Goal: Transaction & Acquisition: Download file/media

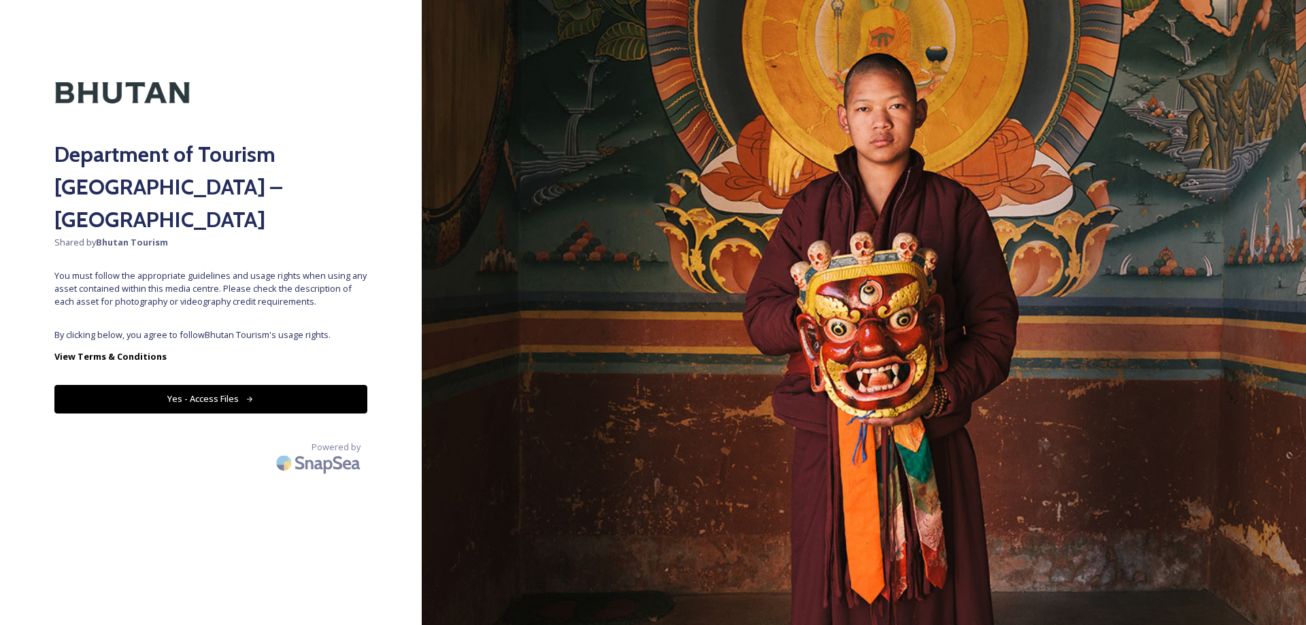
click at [241, 385] on button "Yes - Access Files" at bounding box center [210, 399] width 313 height 28
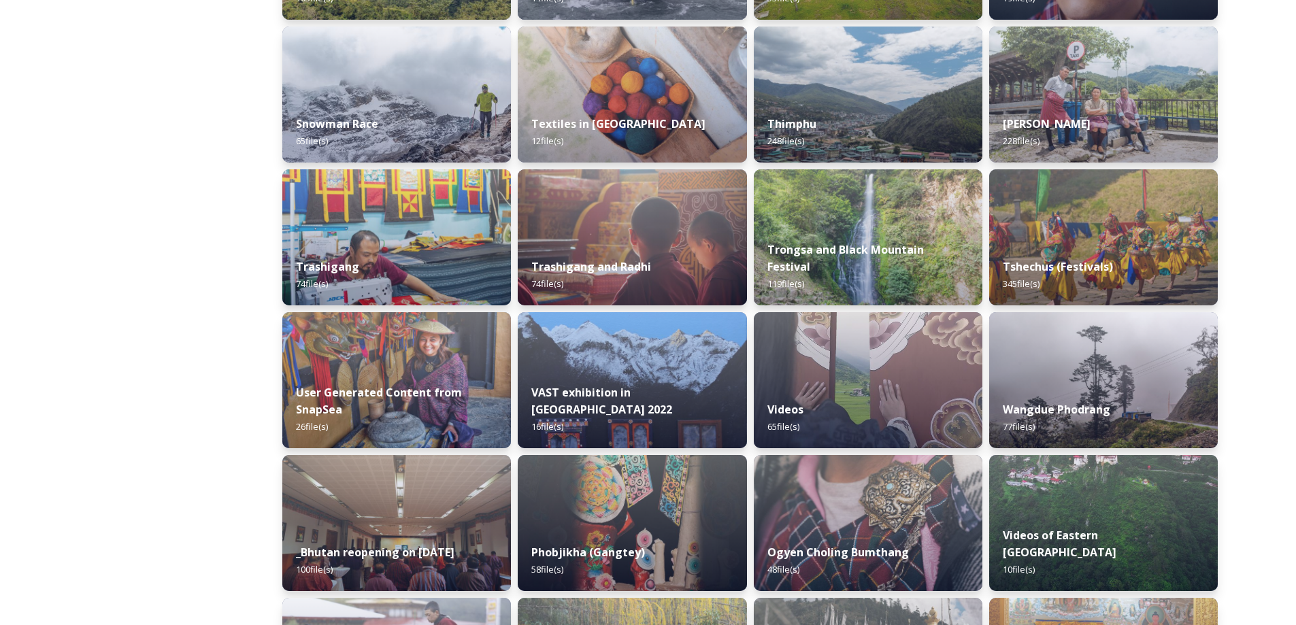
scroll to position [1497, 0]
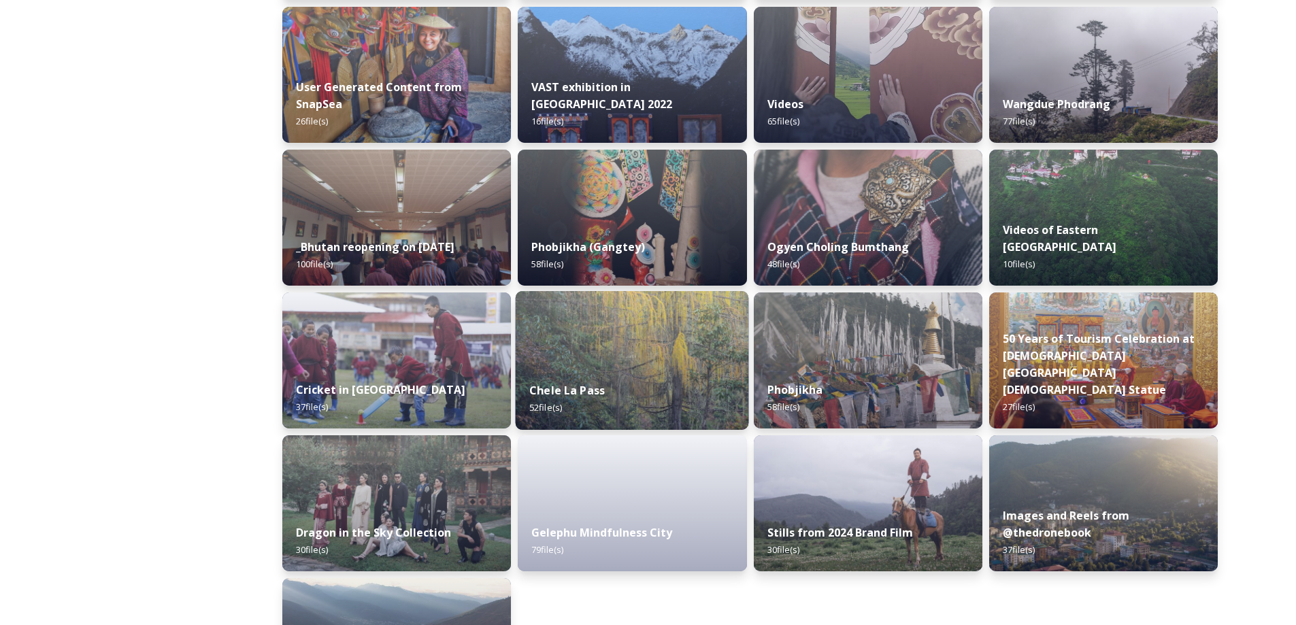
click at [621, 388] on div "Chele La Pass 52 file(s)" at bounding box center [632, 399] width 233 height 62
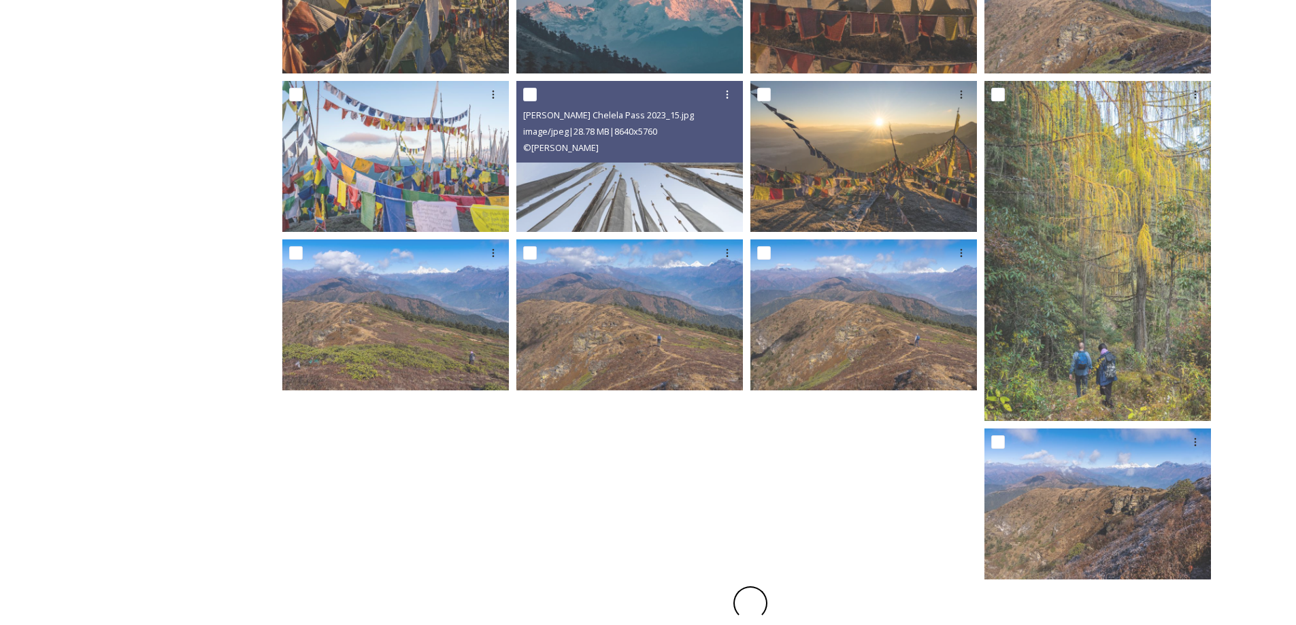
scroll to position [655, 0]
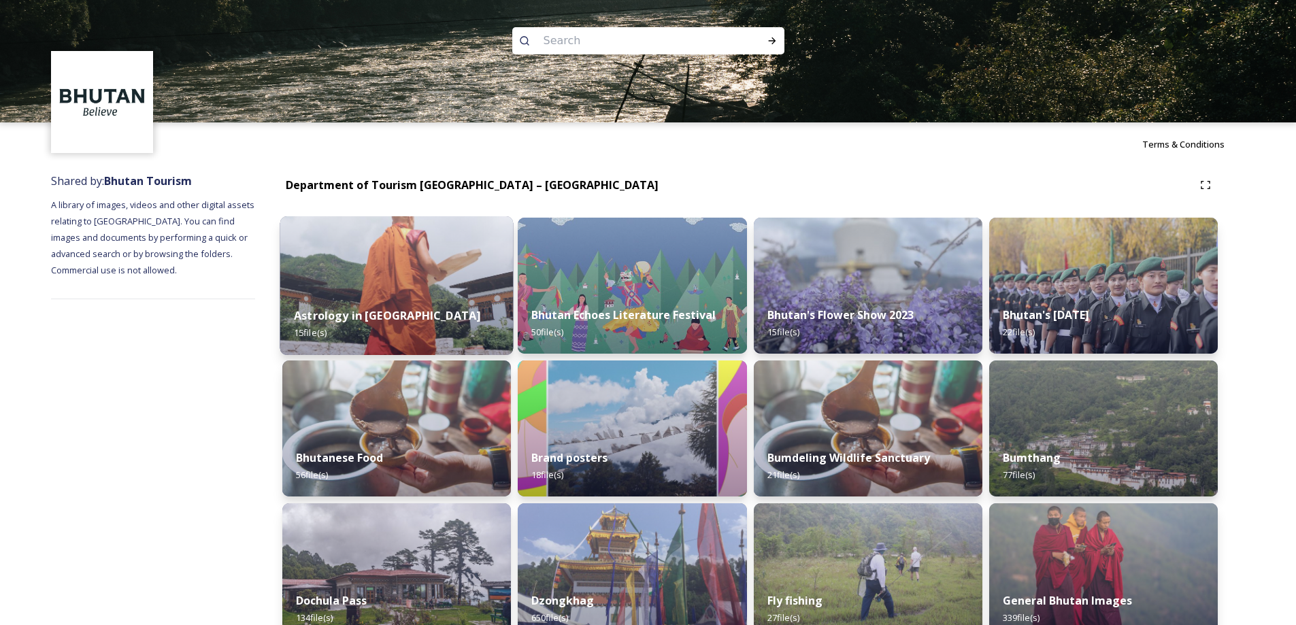
click at [428, 280] on img at bounding box center [396, 285] width 233 height 139
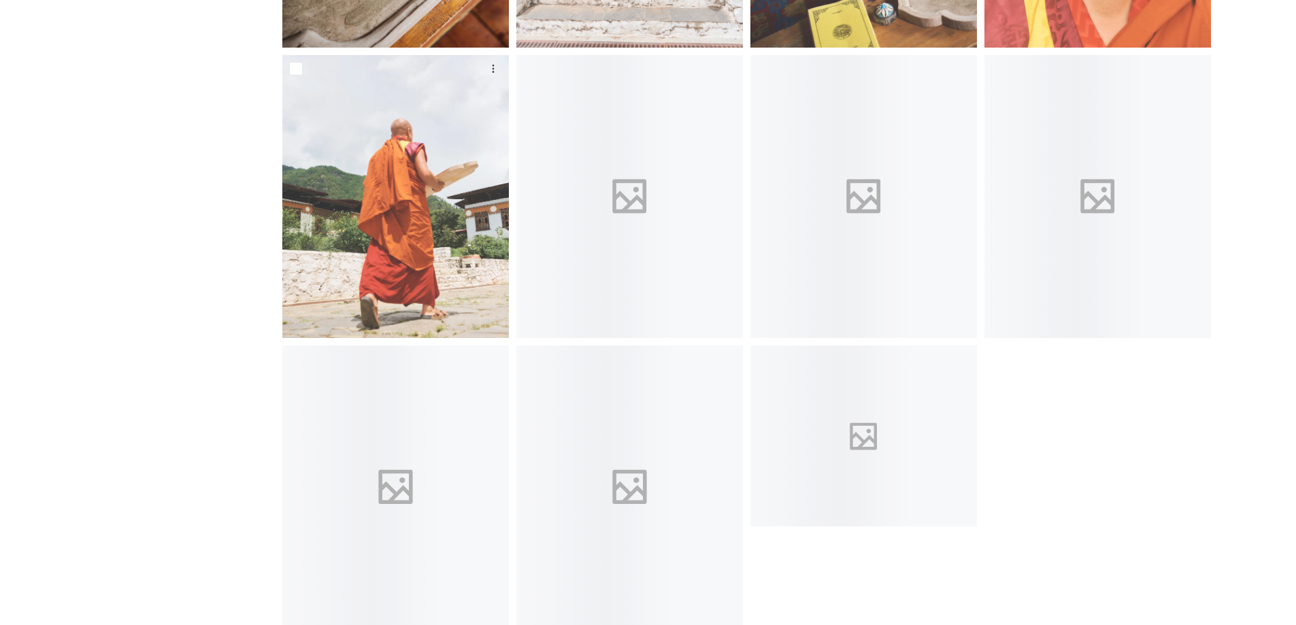
scroll to position [818, 0]
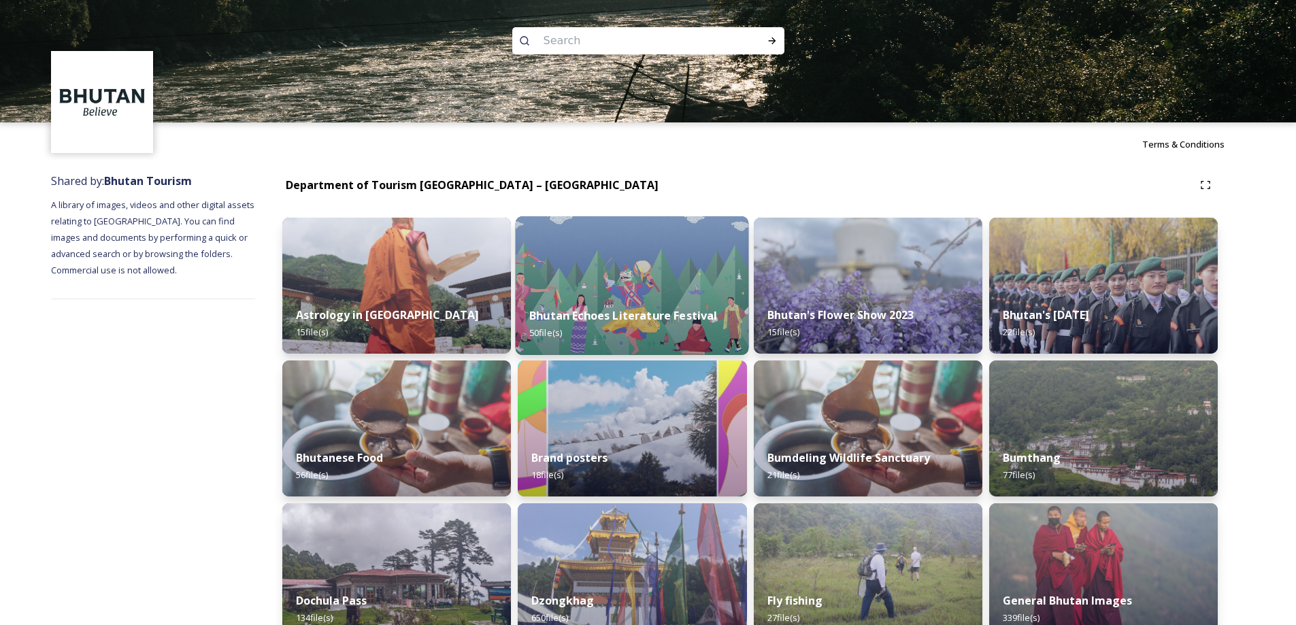
click at [589, 270] on img at bounding box center [632, 285] width 233 height 139
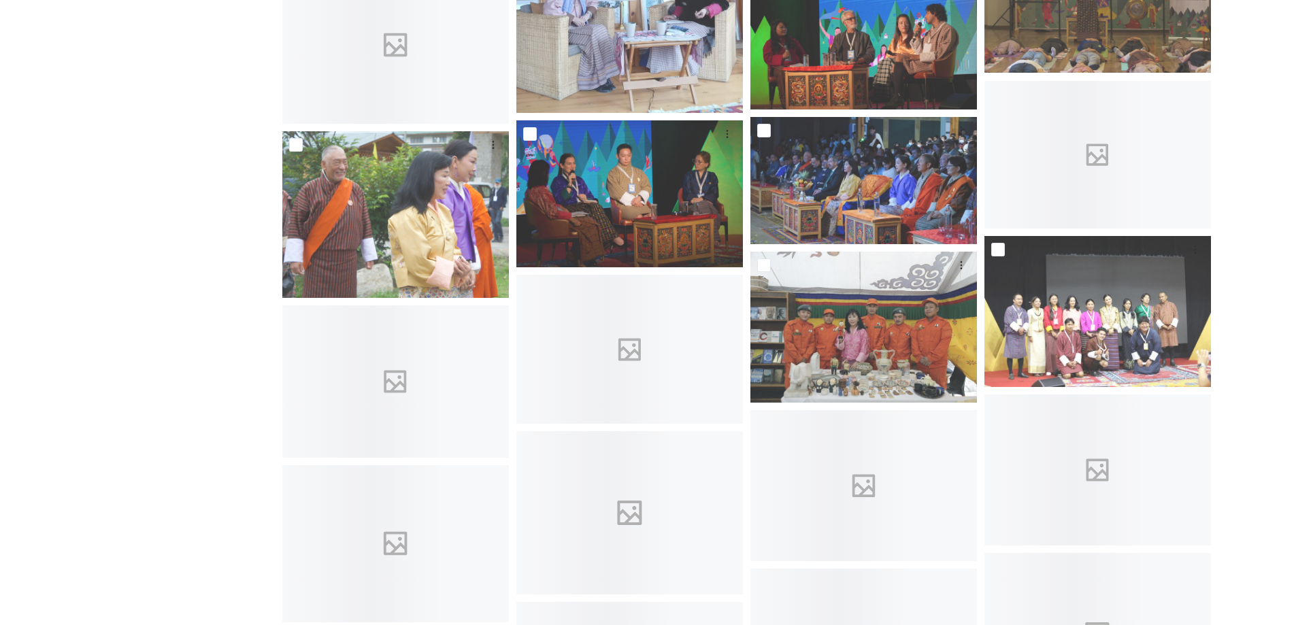
scroll to position [1973, 0]
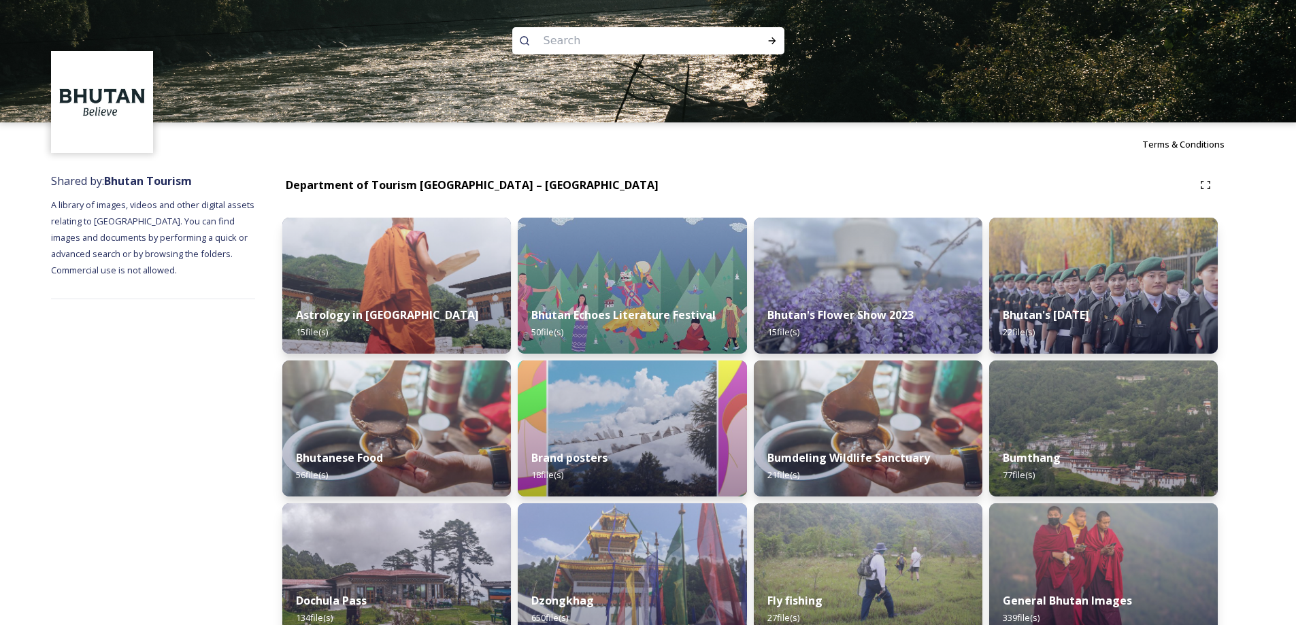
click at [804, 273] on img at bounding box center [868, 286] width 229 height 136
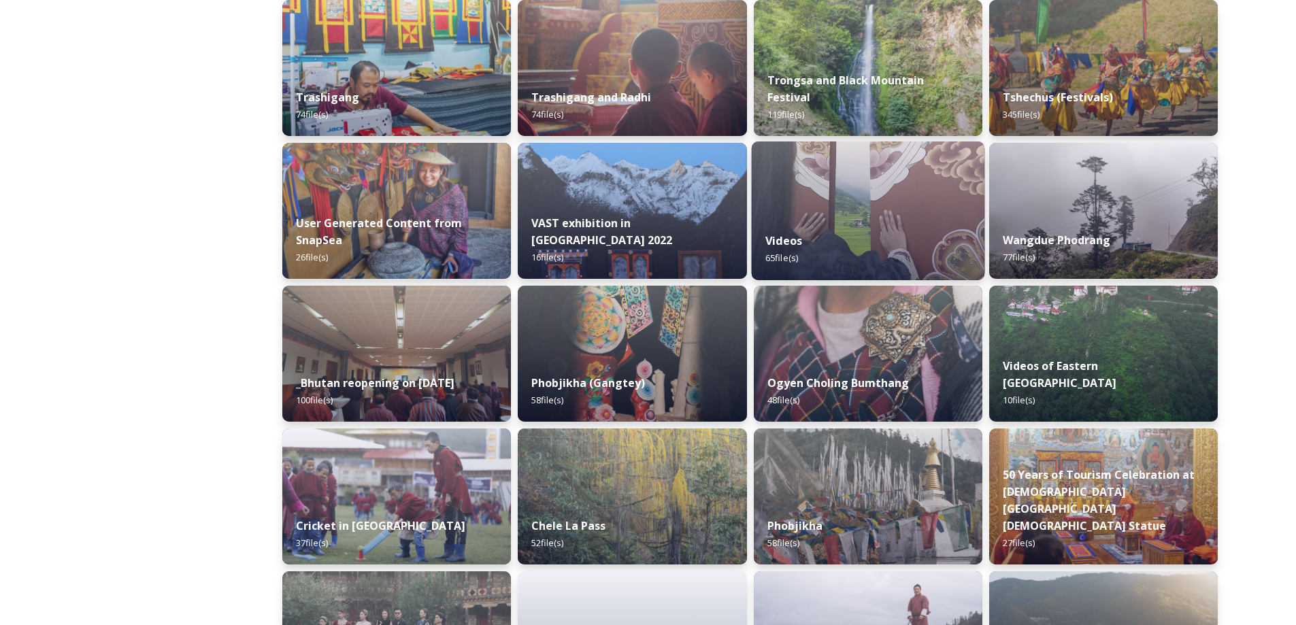
scroll to position [1600, 0]
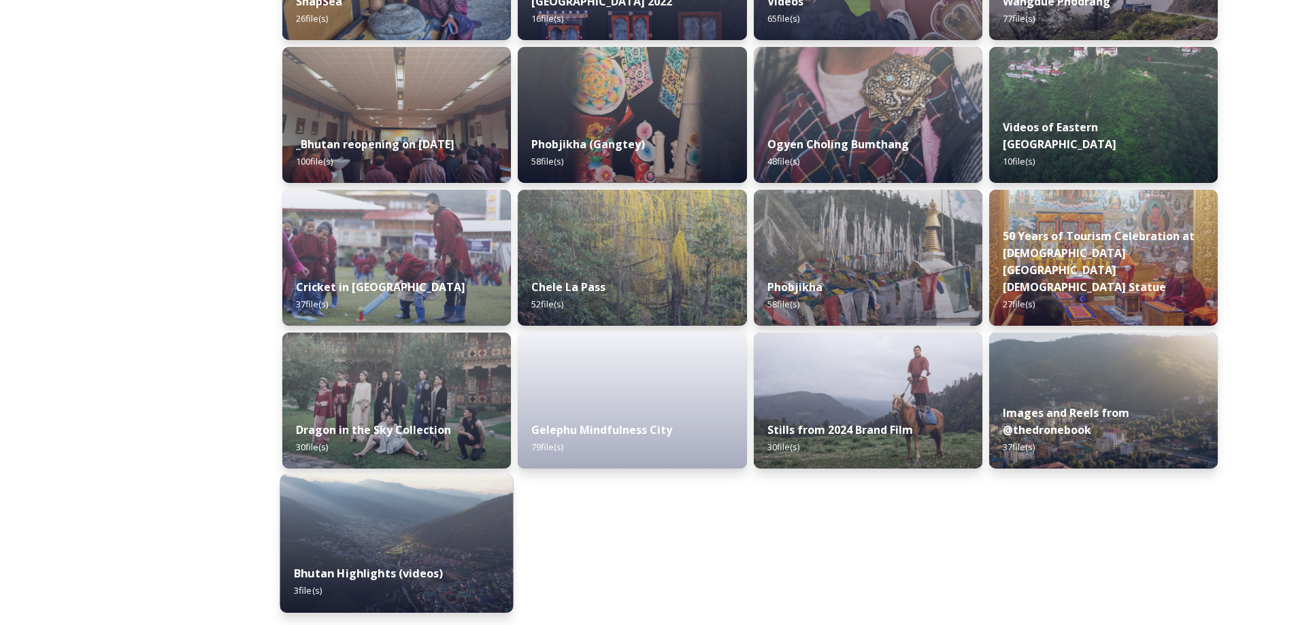
click at [408, 553] on div "Bhutan Highlights (videos) 3 file(s)" at bounding box center [396, 582] width 233 height 62
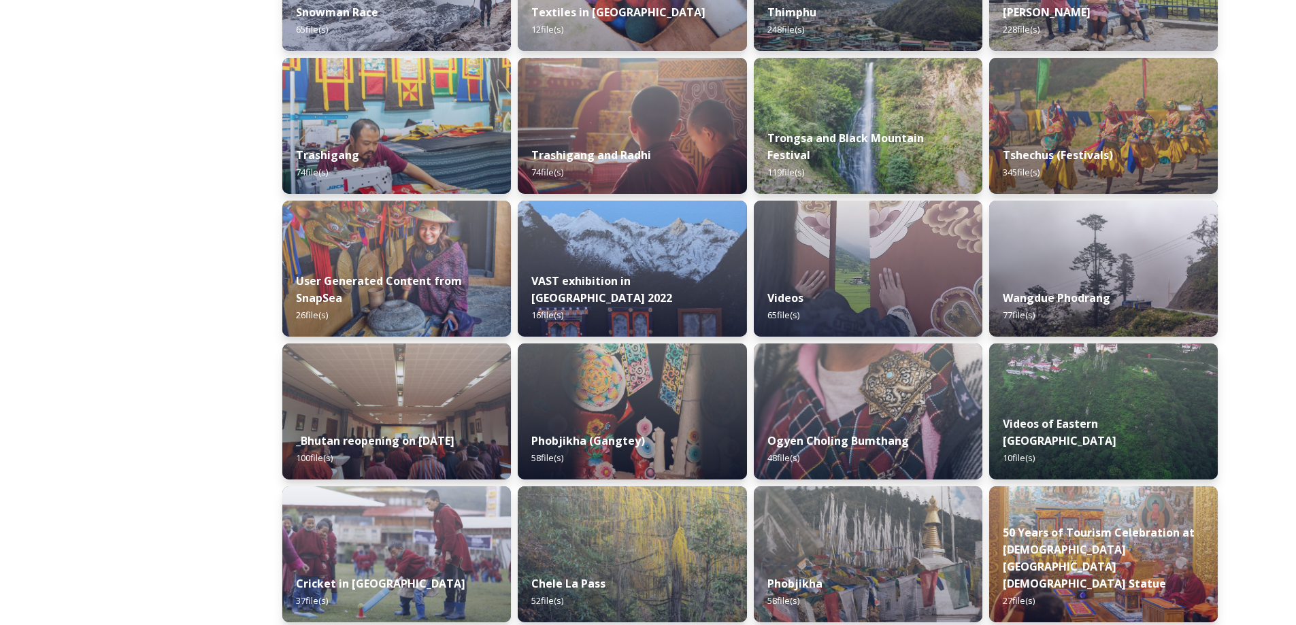
scroll to position [1600, 0]
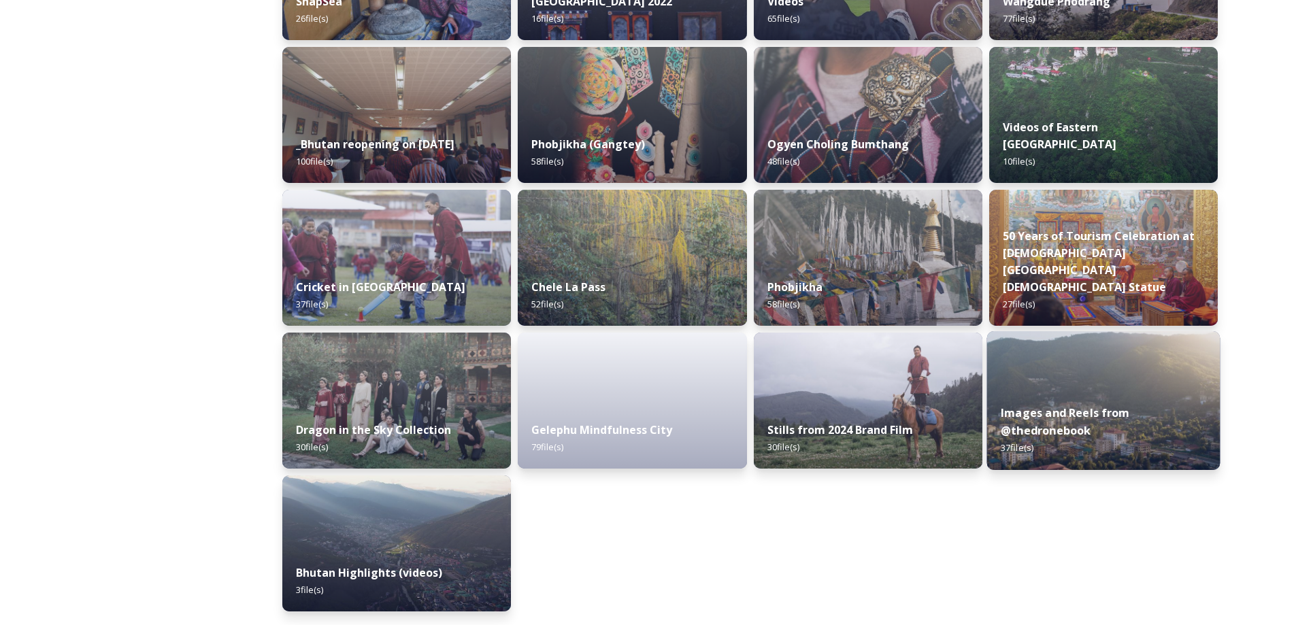
click at [1135, 430] on div "Images and Reels from @thedronebook 37 file(s)" at bounding box center [1103, 430] width 233 height 79
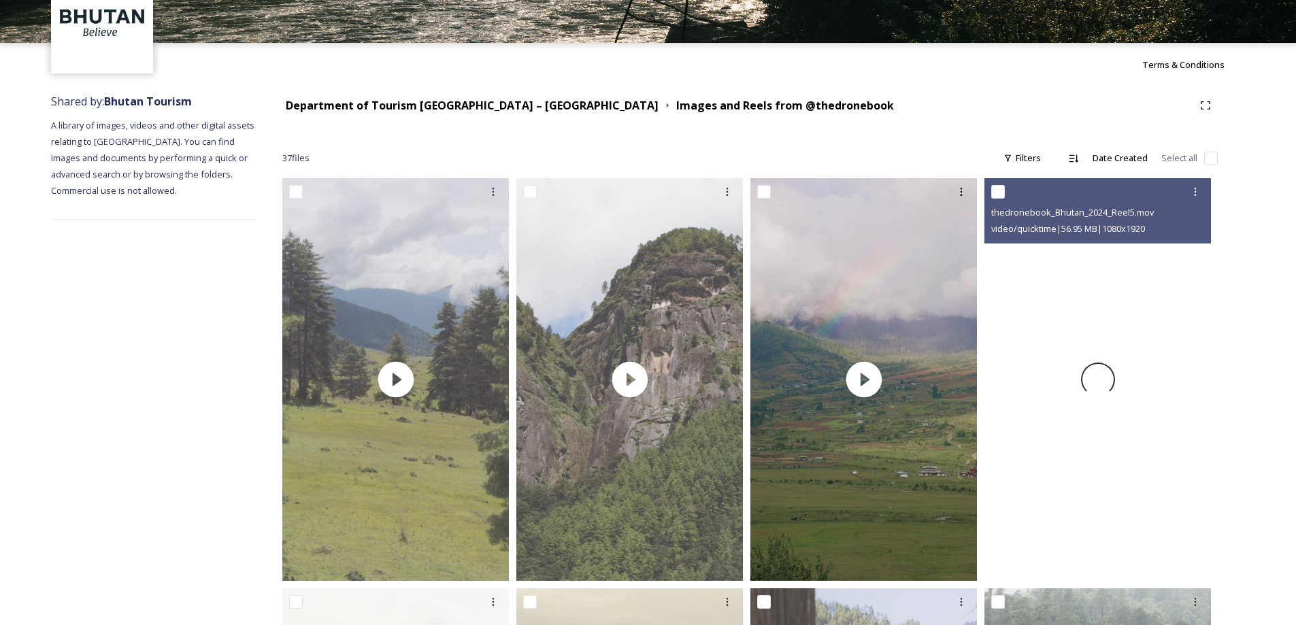
scroll to position [204, 0]
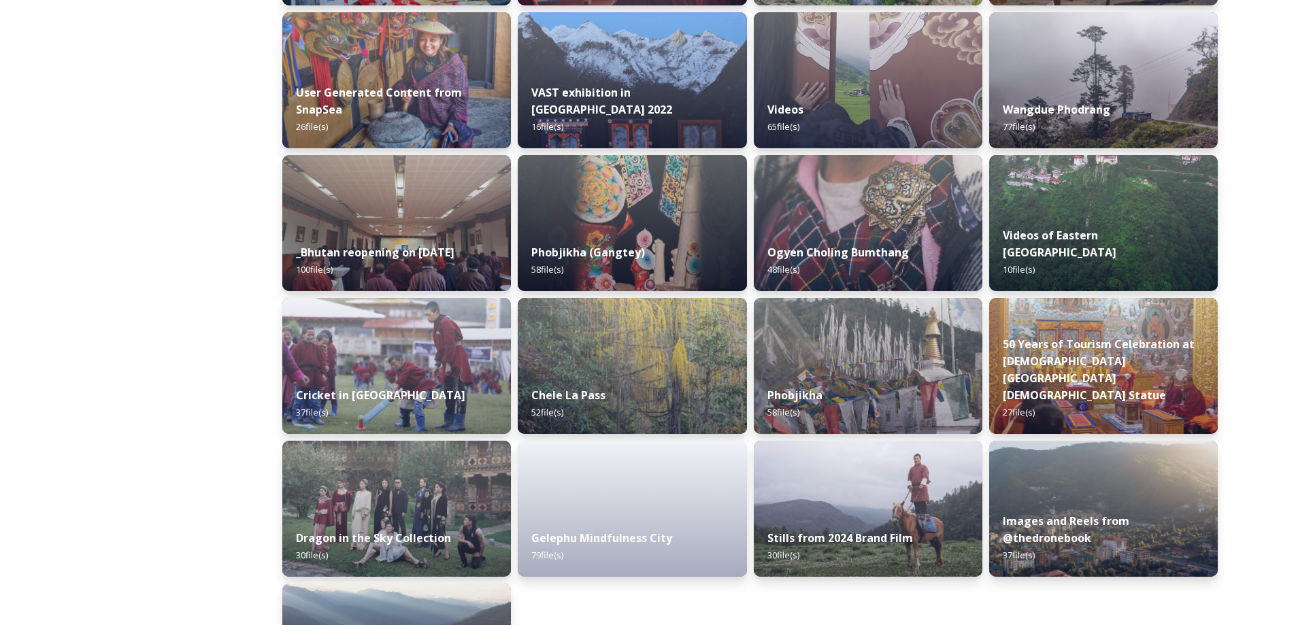
scroll to position [1600, 0]
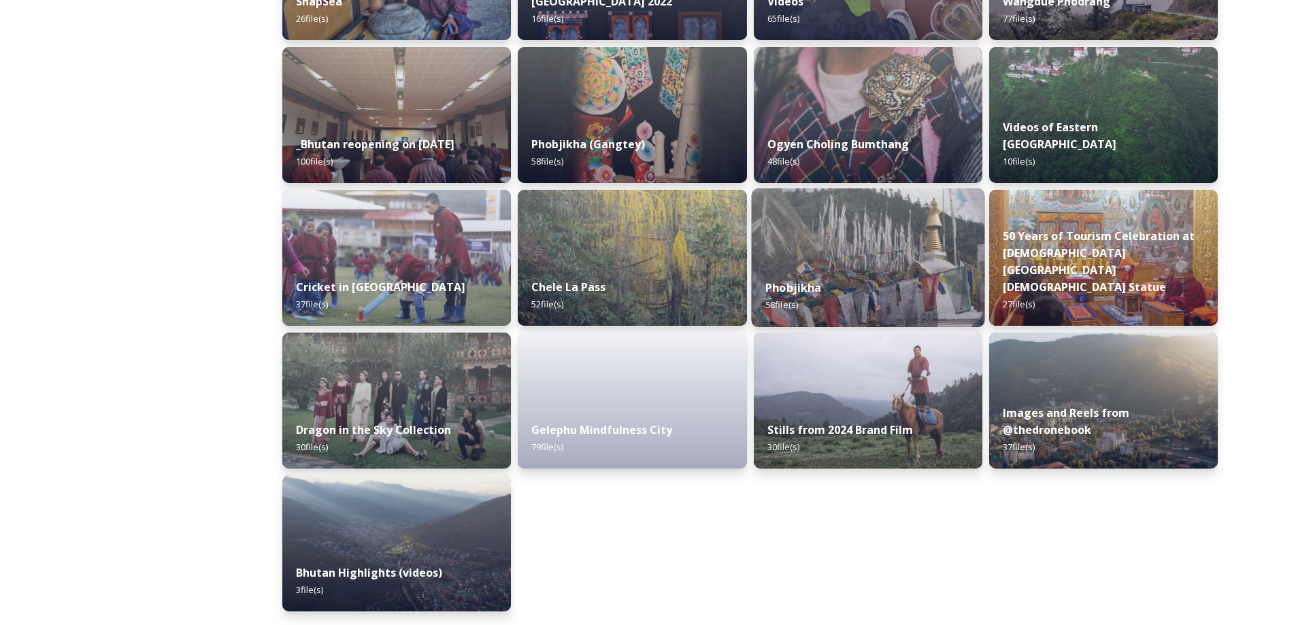
click at [882, 271] on div "Phobjikha 58 file(s)" at bounding box center [867, 296] width 233 height 62
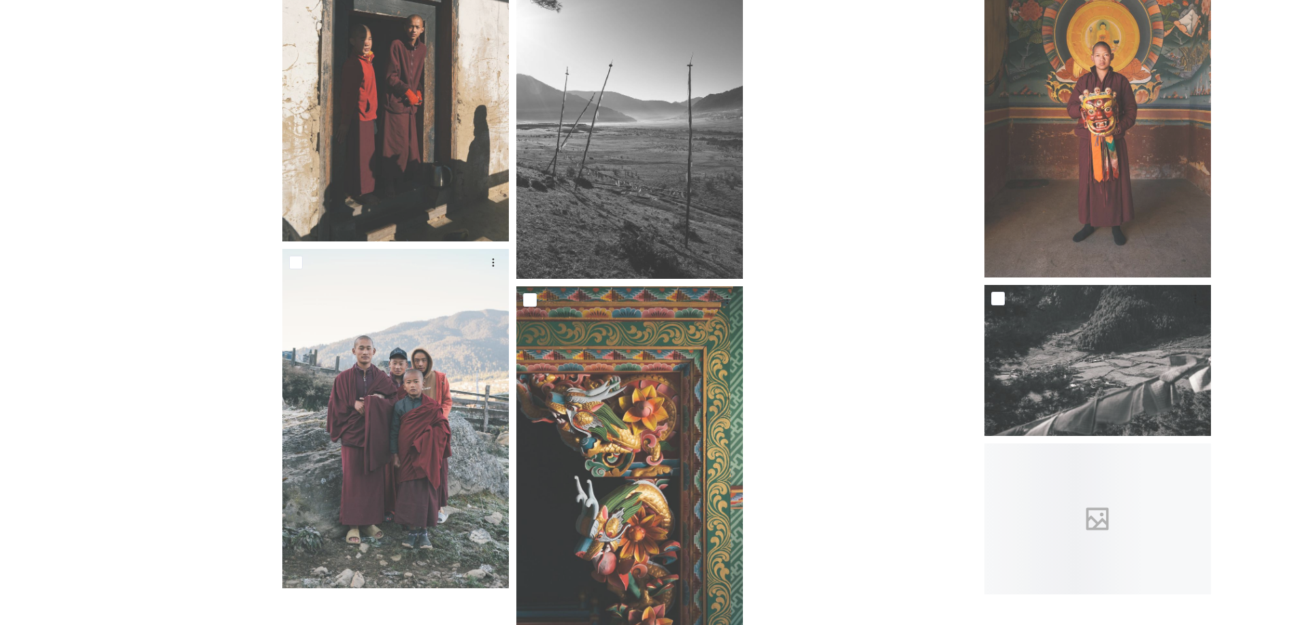
scroll to position [3508, 0]
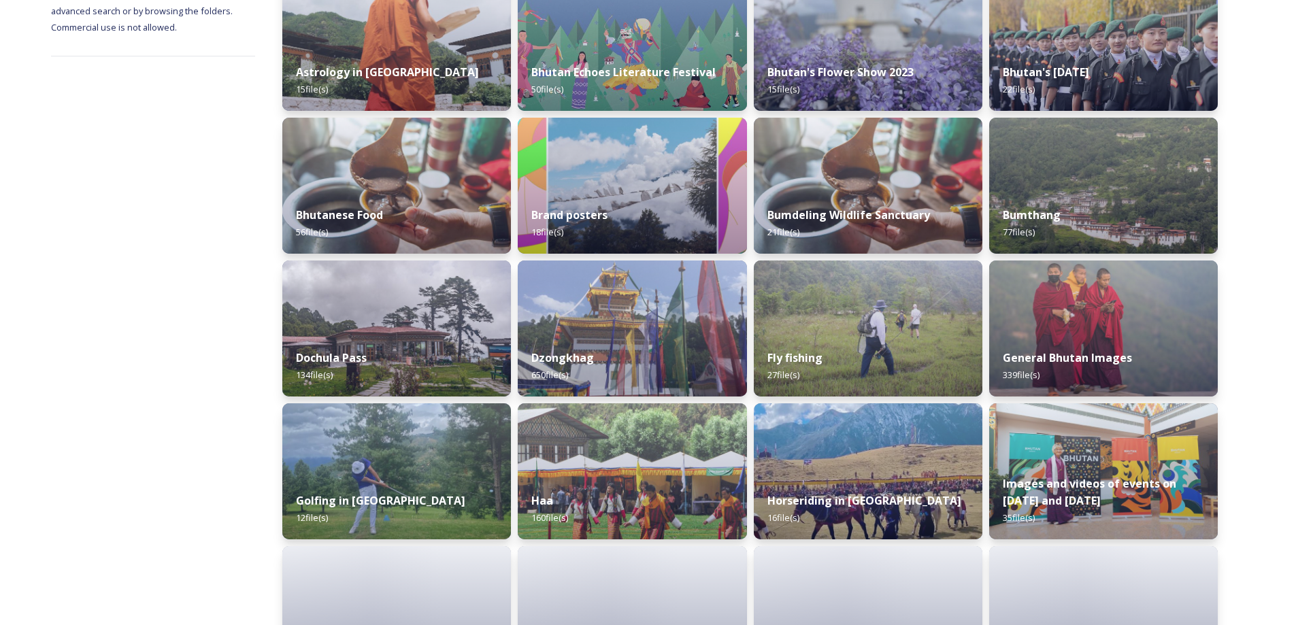
scroll to position [272, 0]
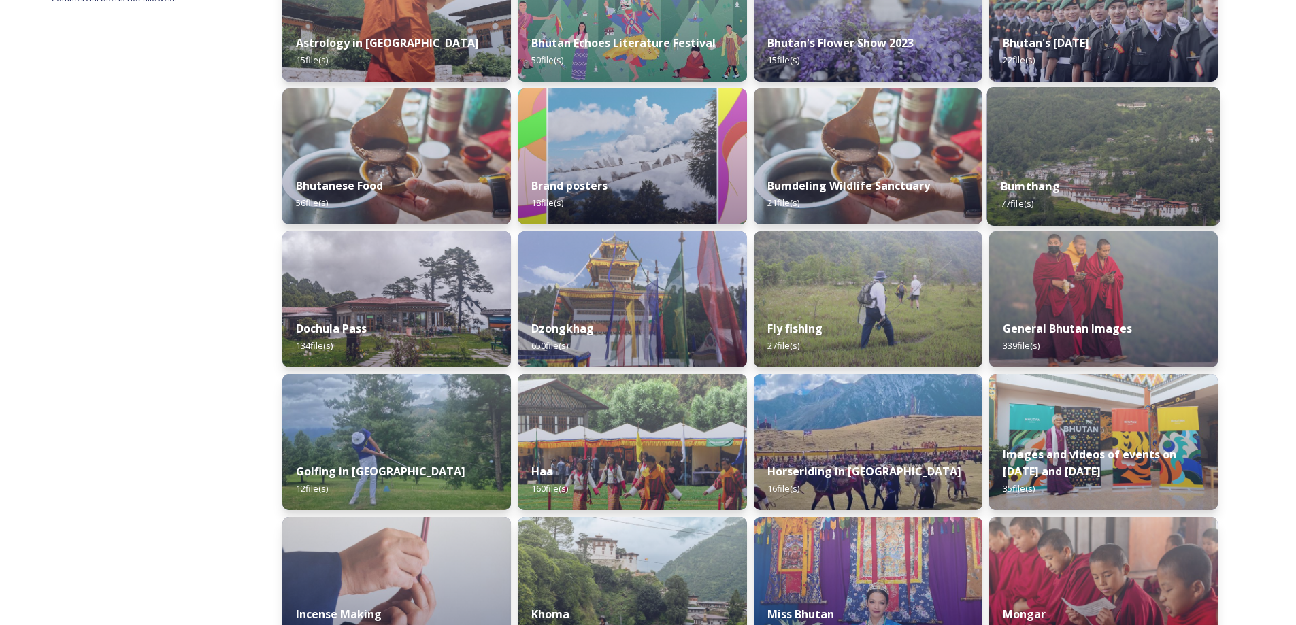
click at [1142, 160] on img at bounding box center [1103, 156] width 233 height 139
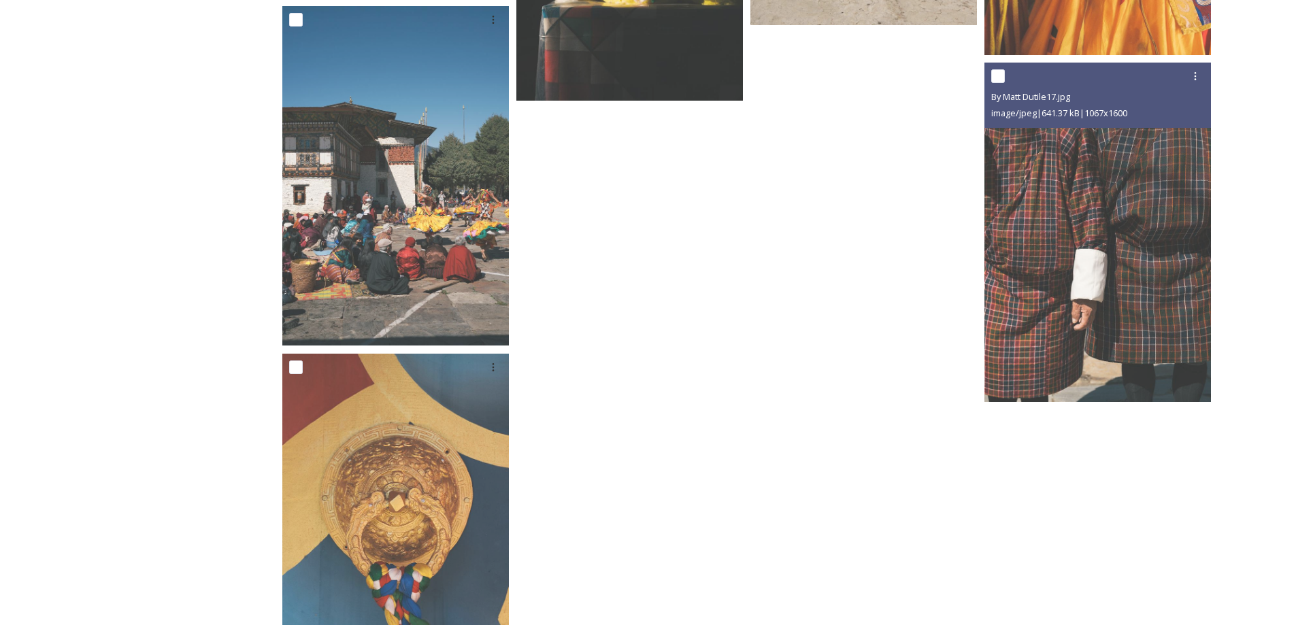
scroll to position [5223, 0]
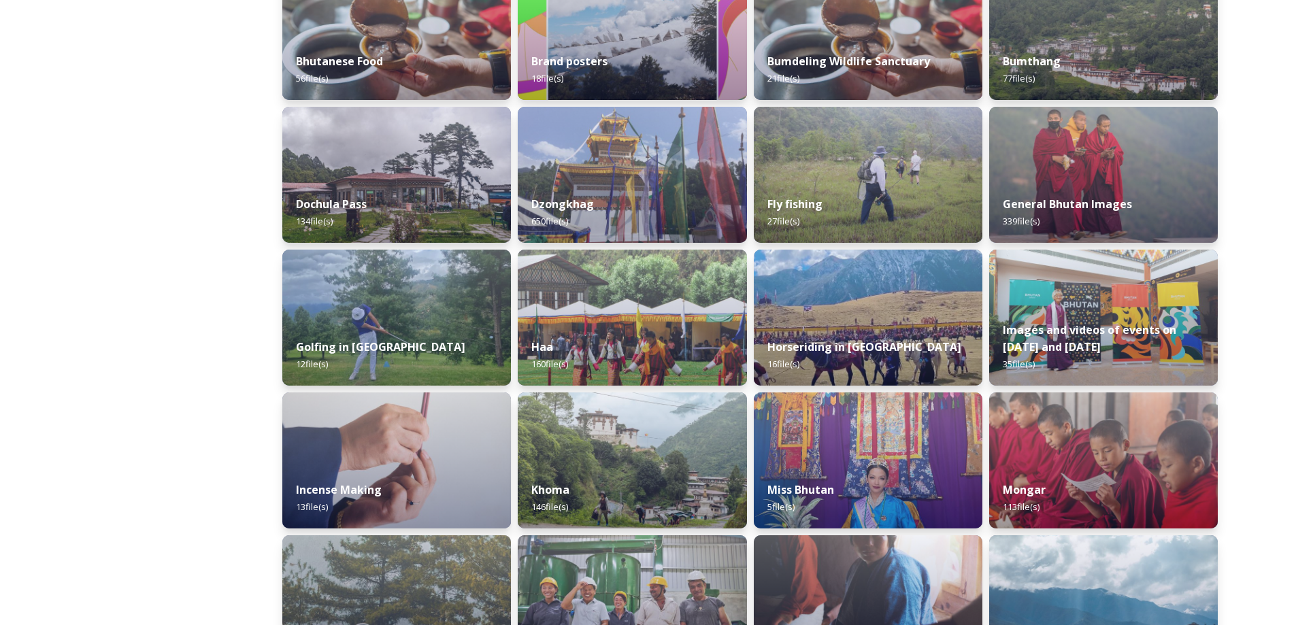
scroll to position [408, 0]
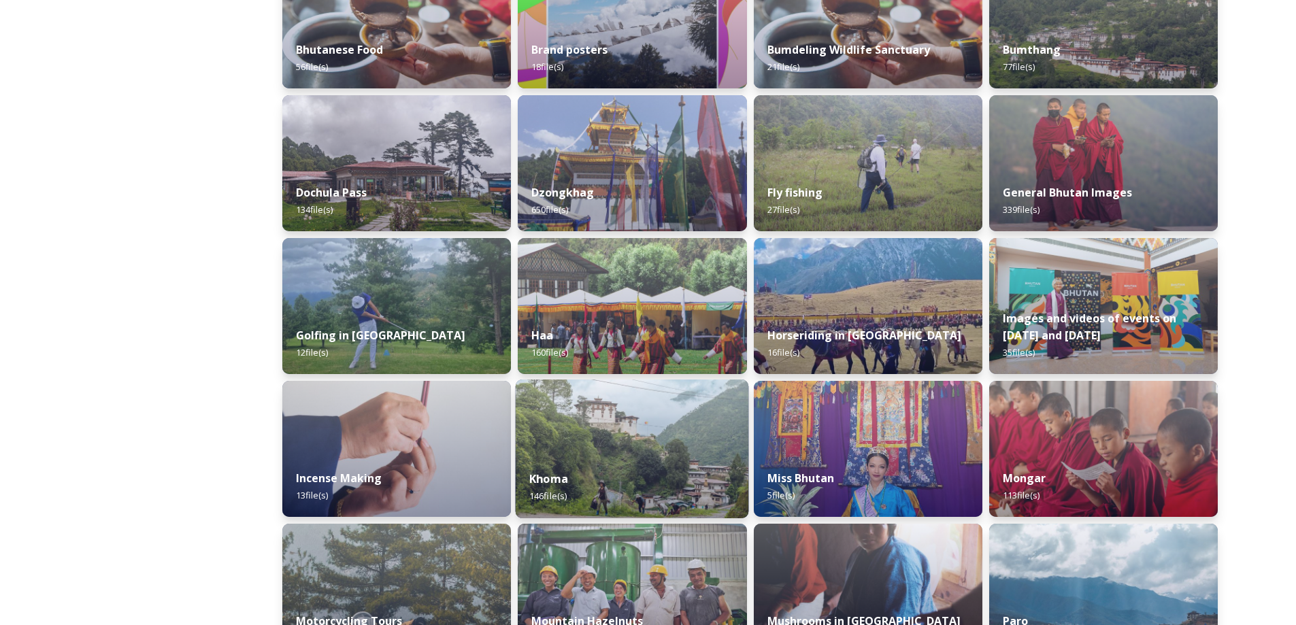
click at [673, 474] on div "Khoma 146 file(s)" at bounding box center [632, 488] width 233 height 62
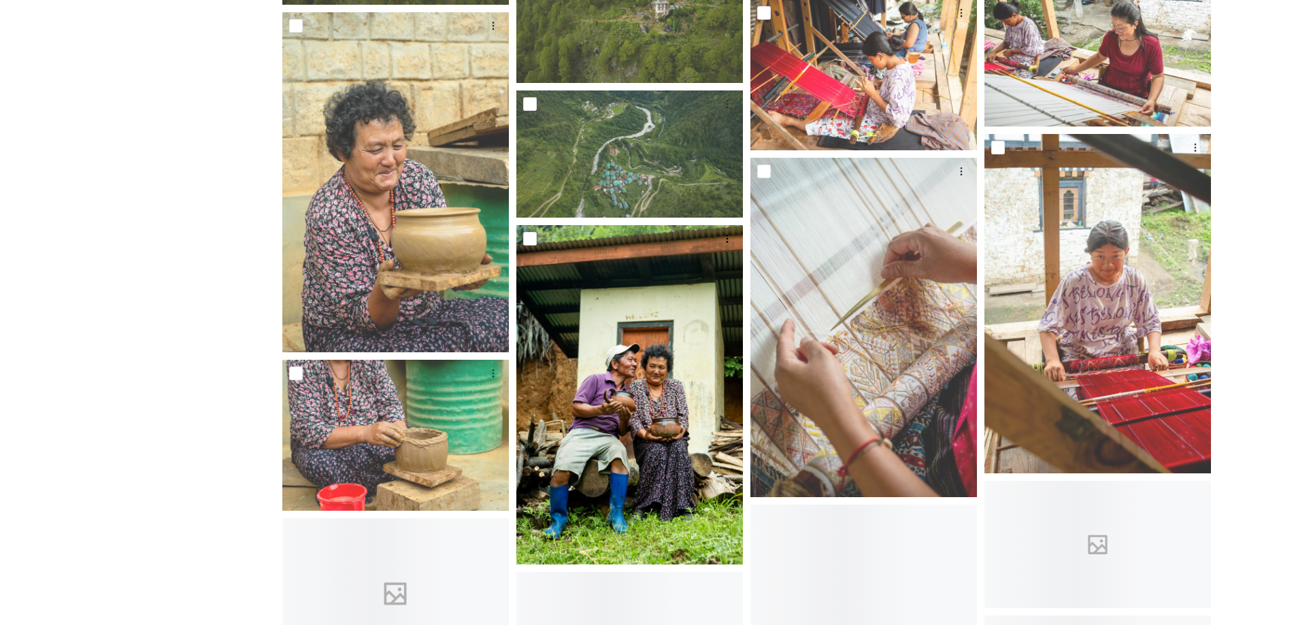
scroll to position [5716, 0]
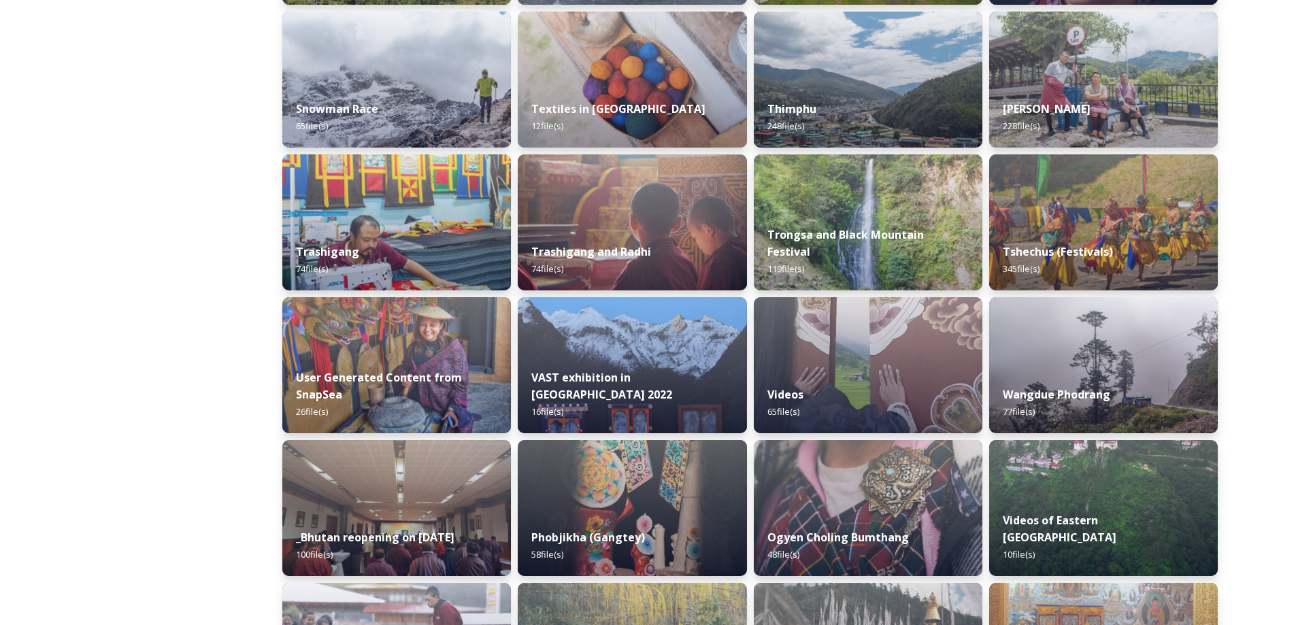
scroll to position [1191, 0]
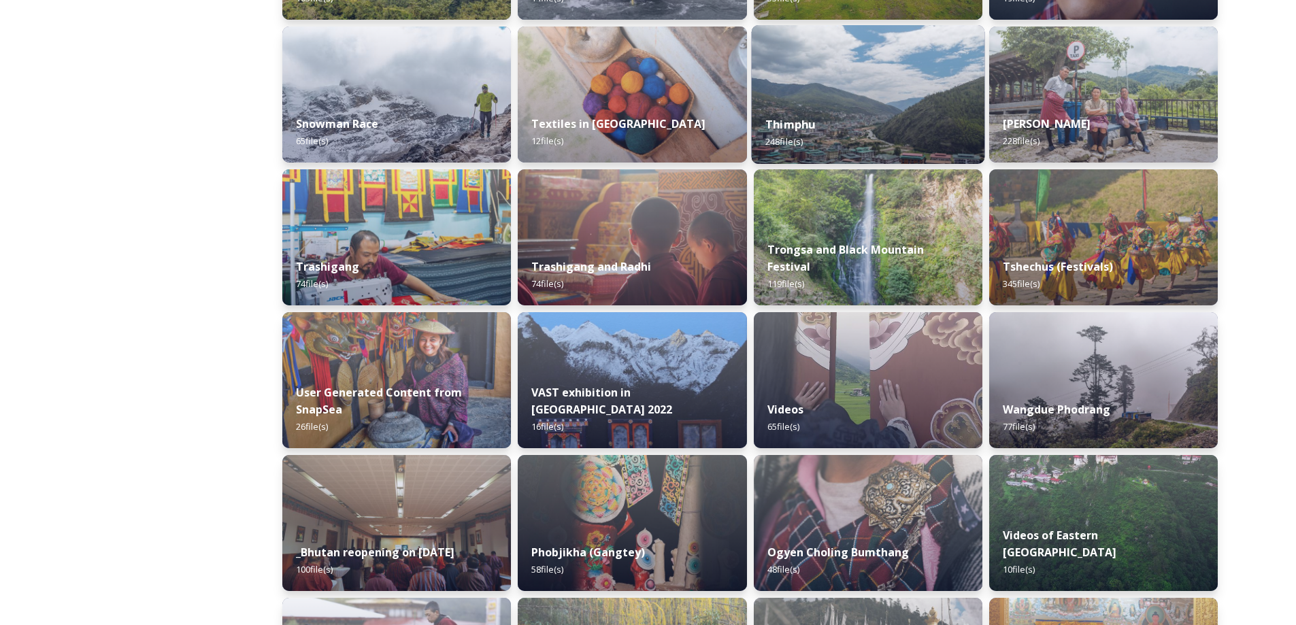
click at [909, 120] on div "Thimphu 248 file(s)" at bounding box center [867, 133] width 233 height 62
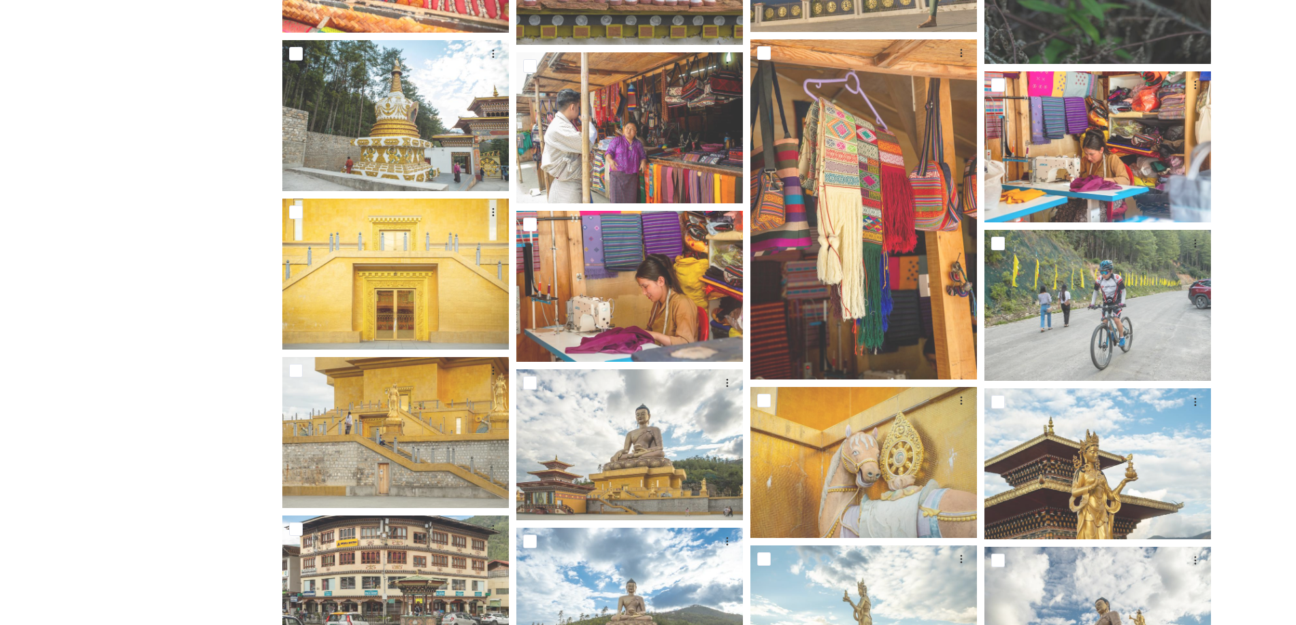
scroll to position [6728, 0]
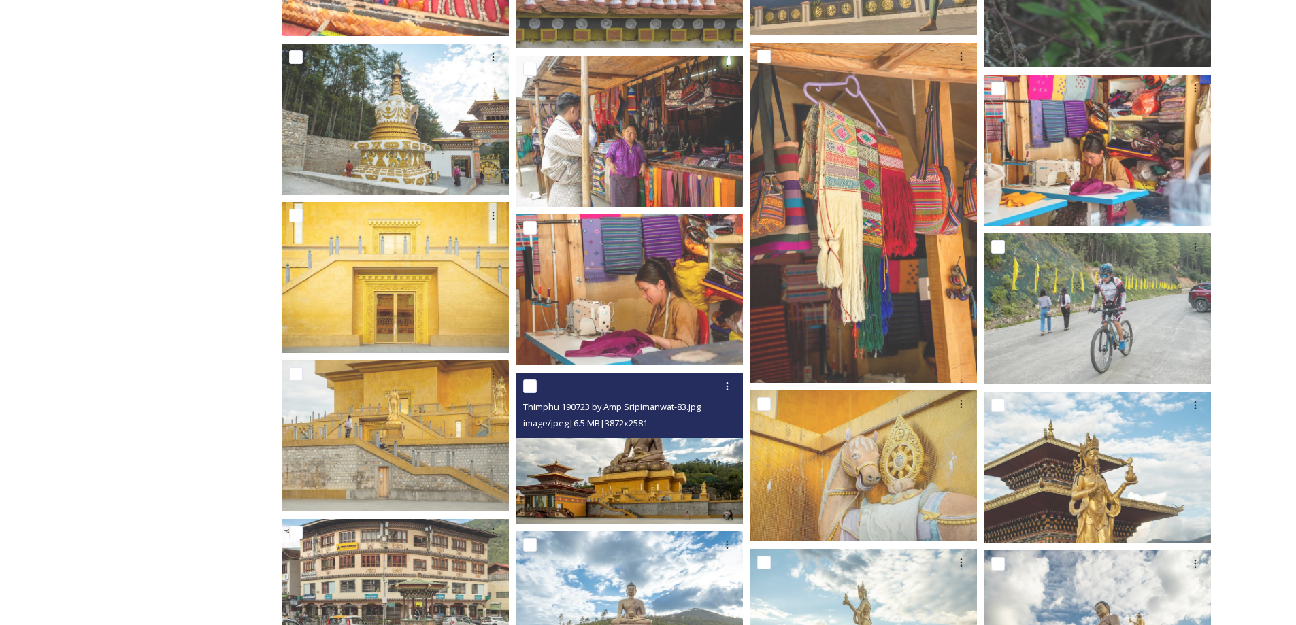
click at [705, 444] on img at bounding box center [629, 448] width 227 height 151
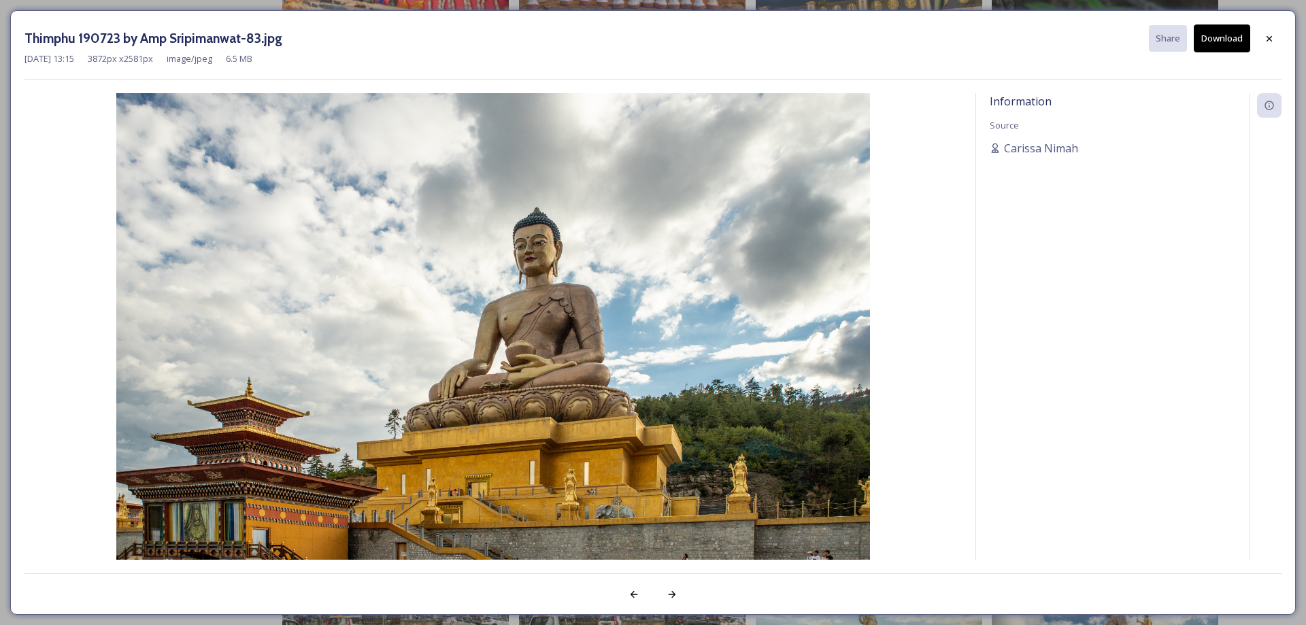
click at [1224, 35] on button "Download" at bounding box center [1222, 38] width 56 height 28
click at [867, 53] on div "[DATE] 13:15 3872 px x 2581 px image/jpeg 6.5 MB" at bounding box center [652, 58] width 1257 height 13
click at [1265, 39] on icon at bounding box center [1269, 38] width 11 height 11
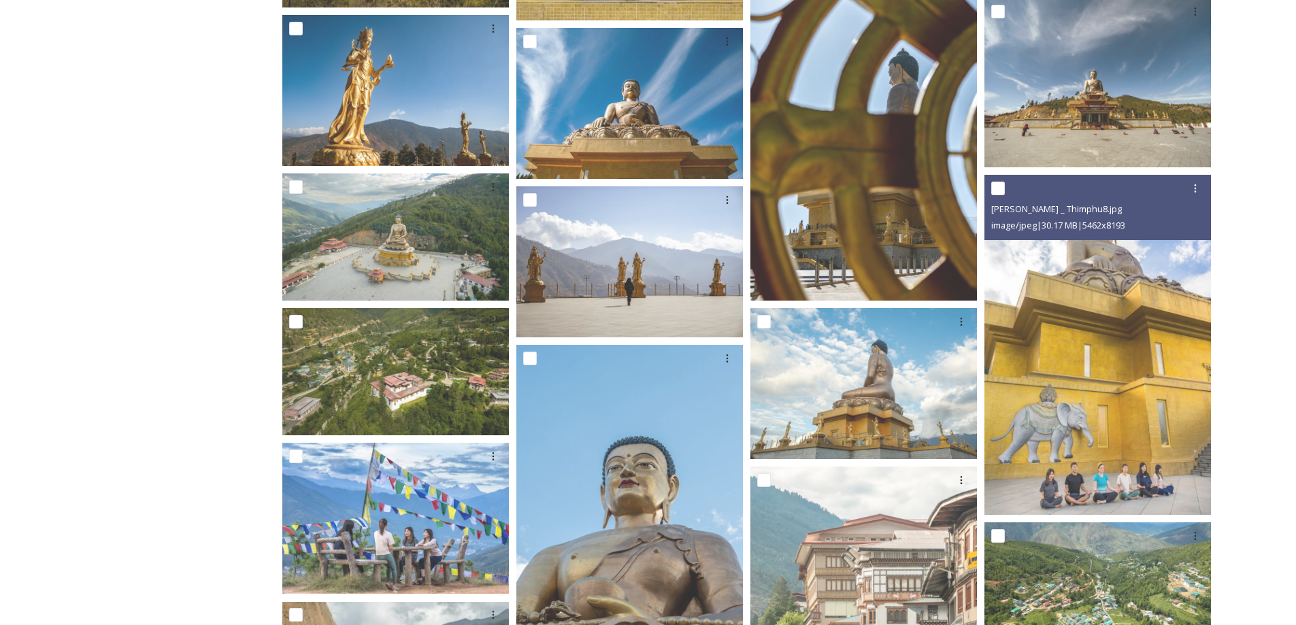
scroll to position [4959, 0]
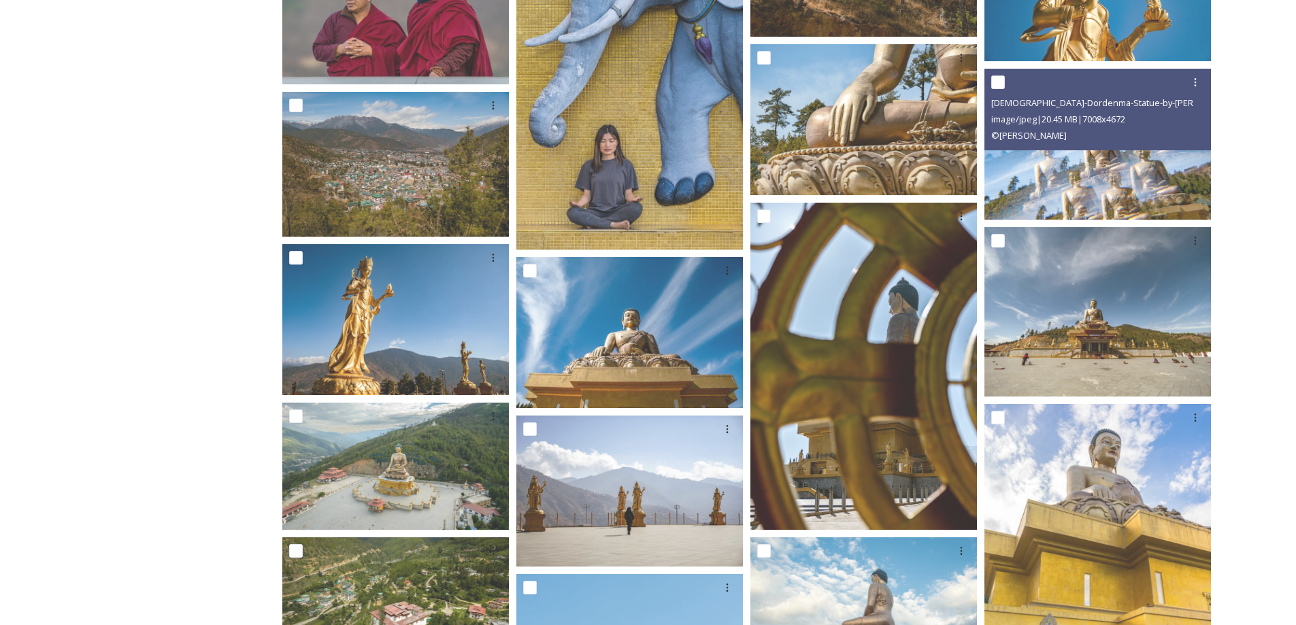
click at [1128, 155] on img at bounding box center [1098, 143] width 227 height 151
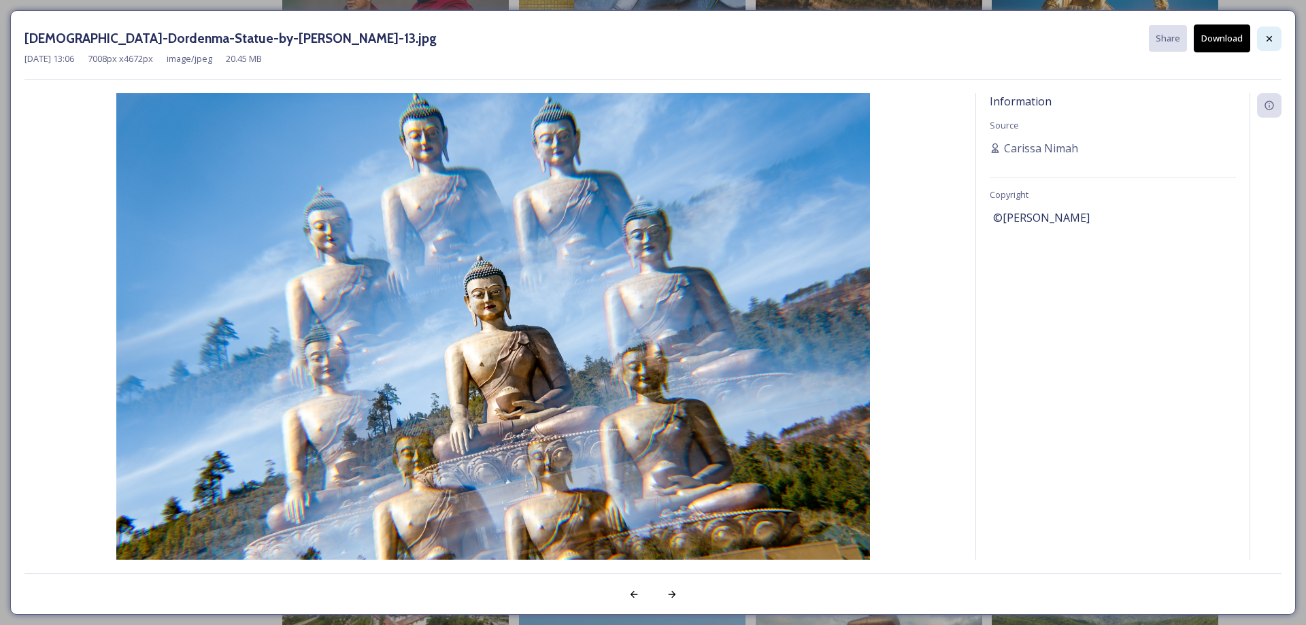
click at [1277, 41] on div at bounding box center [1269, 39] width 24 height 24
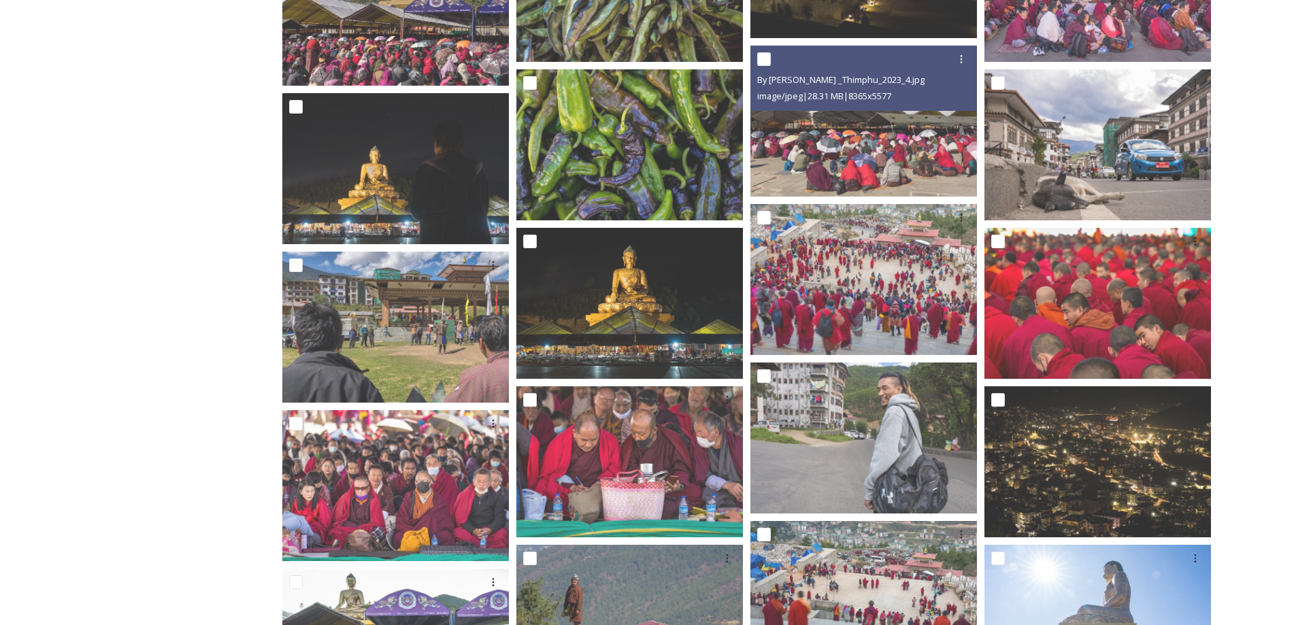
scroll to position [3530, 0]
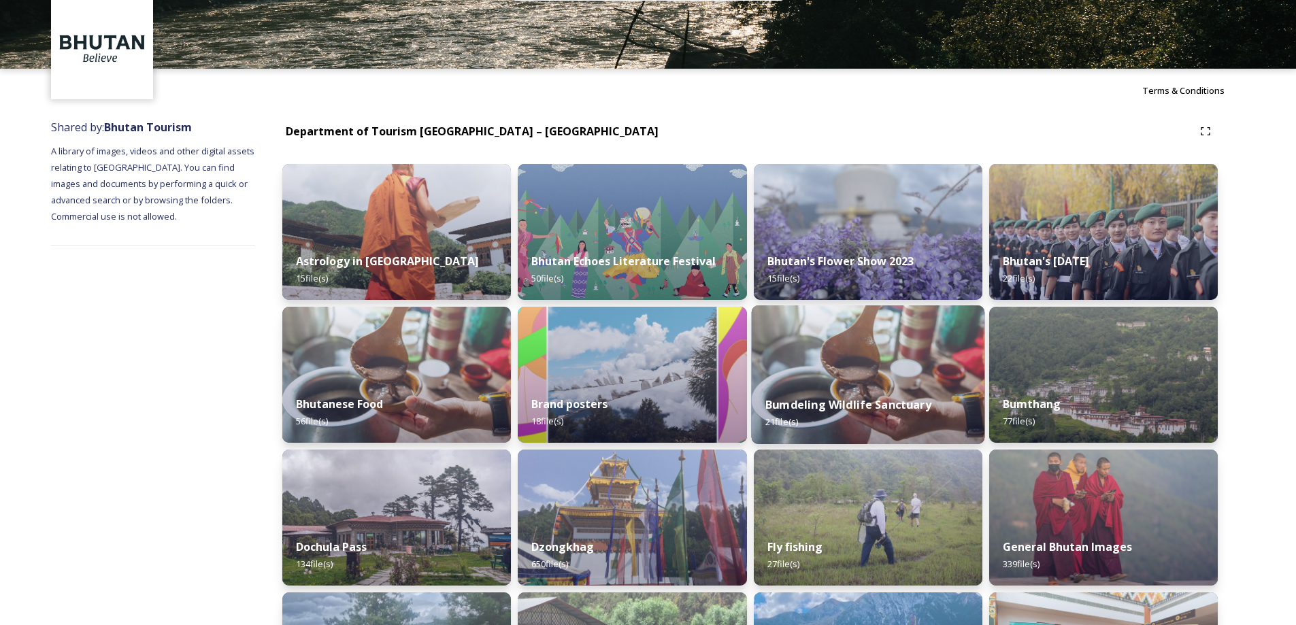
scroll to position [136, 0]
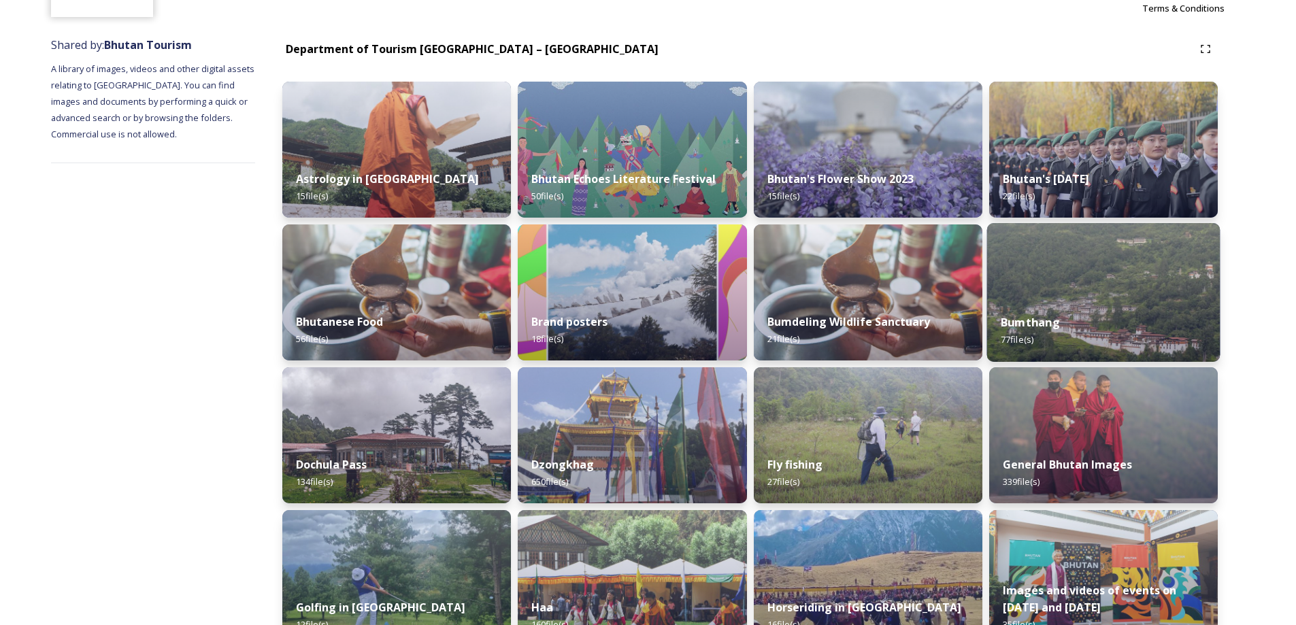
click at [1064, 297] on img at bounding box center [1103, 292] width 233 height 139
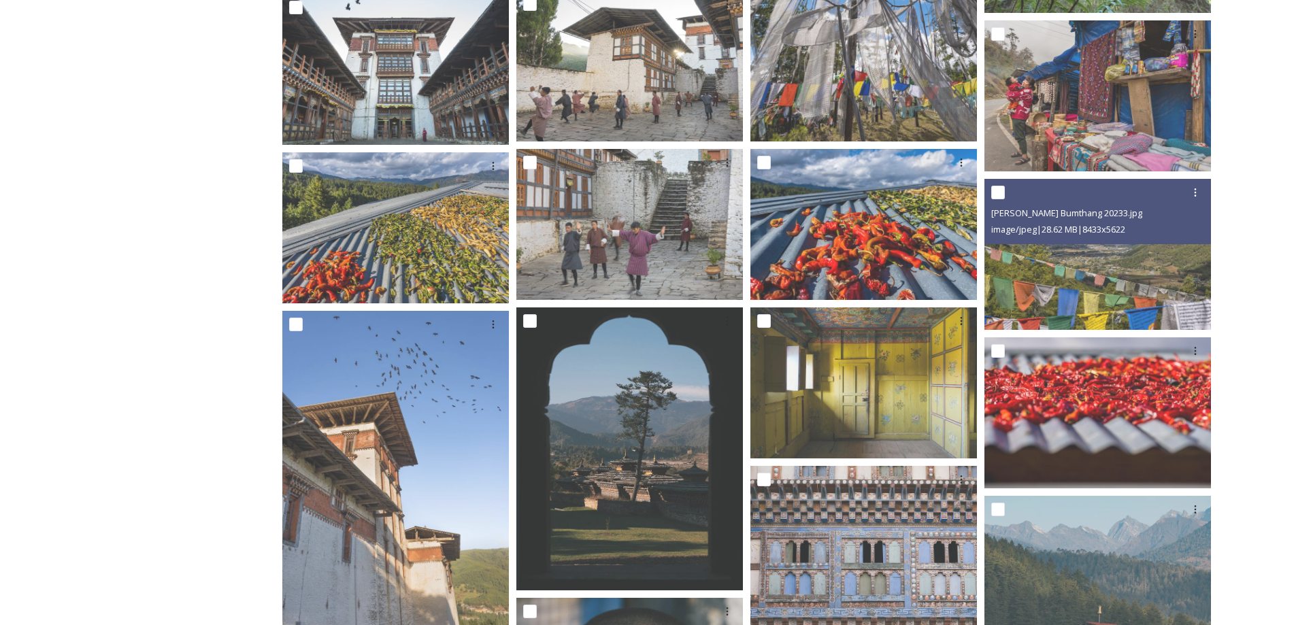
scroll to position [2858, 0]
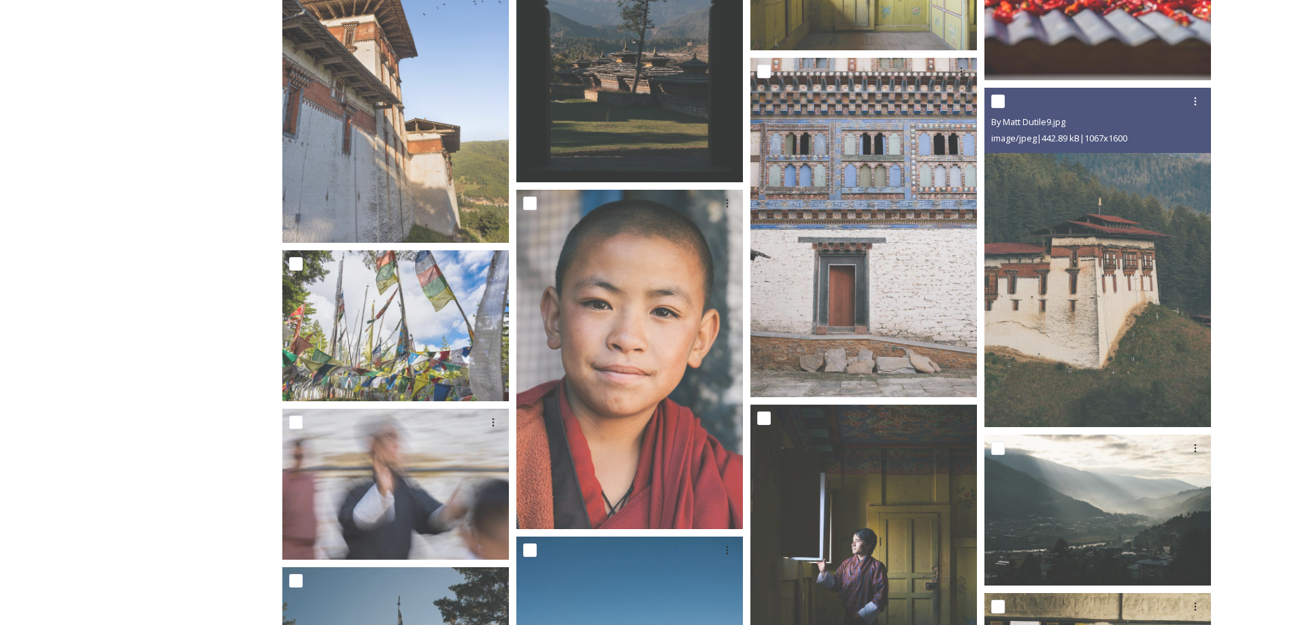
click at [1051, 297] on img at bounding box center [1098, 258] width 227 height 340
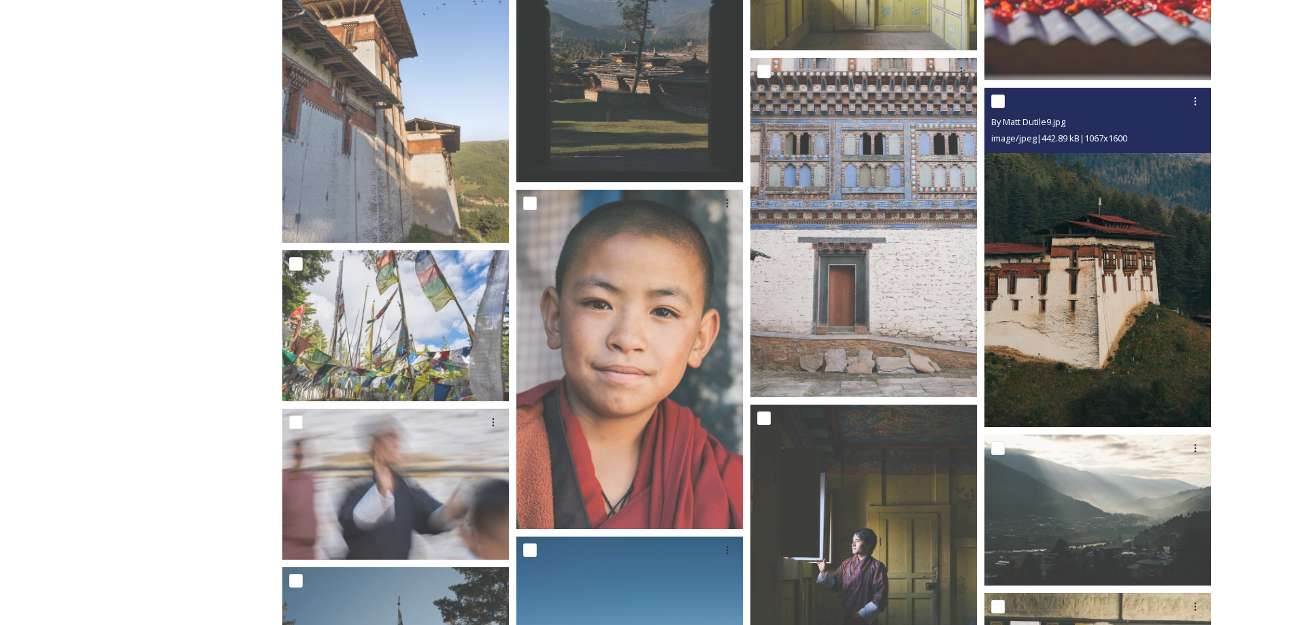
click at [1138, 223] on img at bounding box center [1098, 258] width 227 height 340
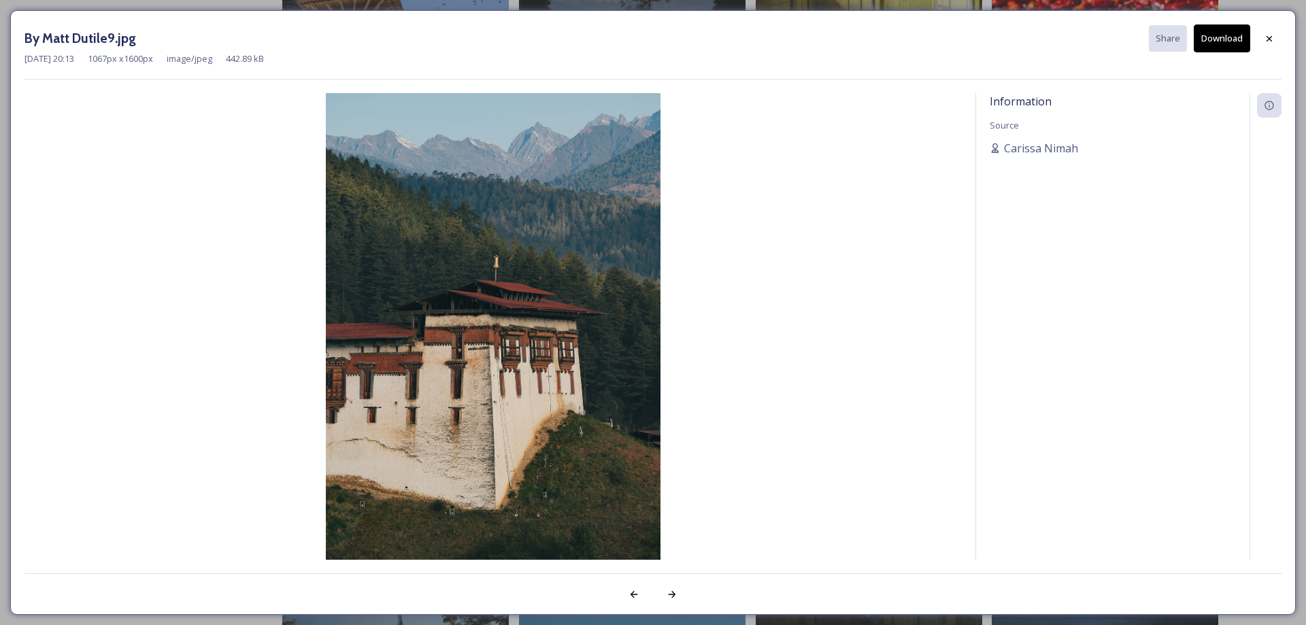
click at [1221, 31] on button "Download" at bounding box center [1222, 38] width 56 height 28
click at [900, 236] on img at bounding box center [493, 344] width 938 height 503
click at [1269, 31] on div at bounding box center [1269, 39] width 24 height 24
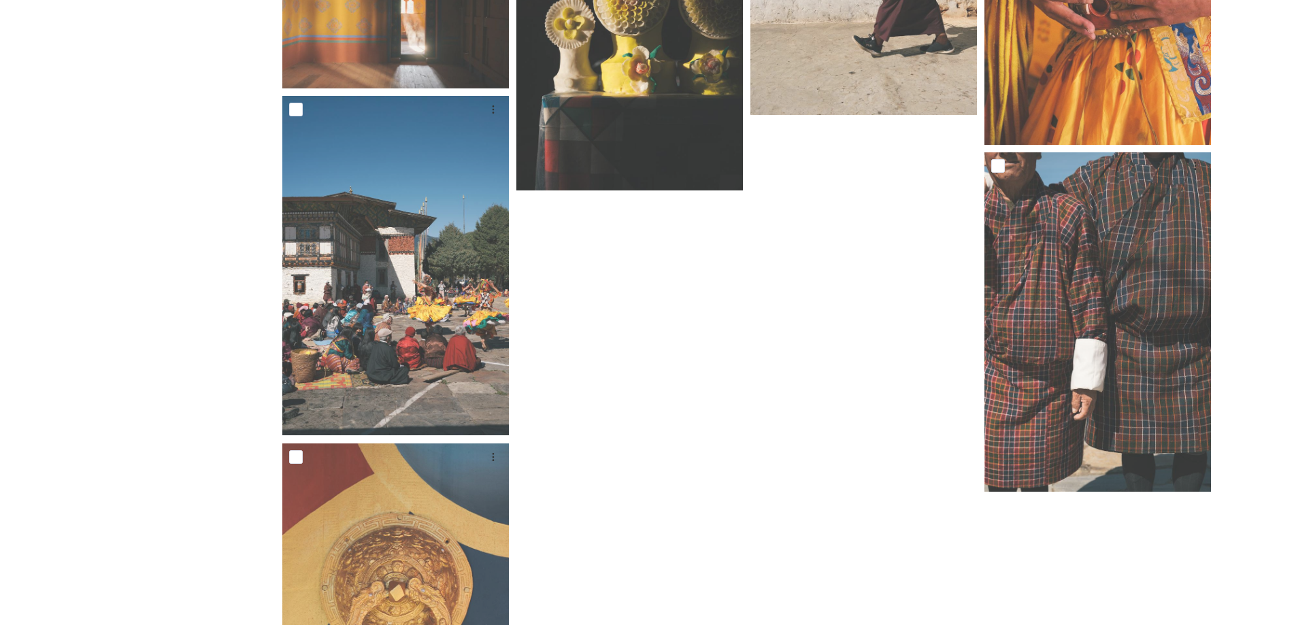
scroll to position [5223, 0]
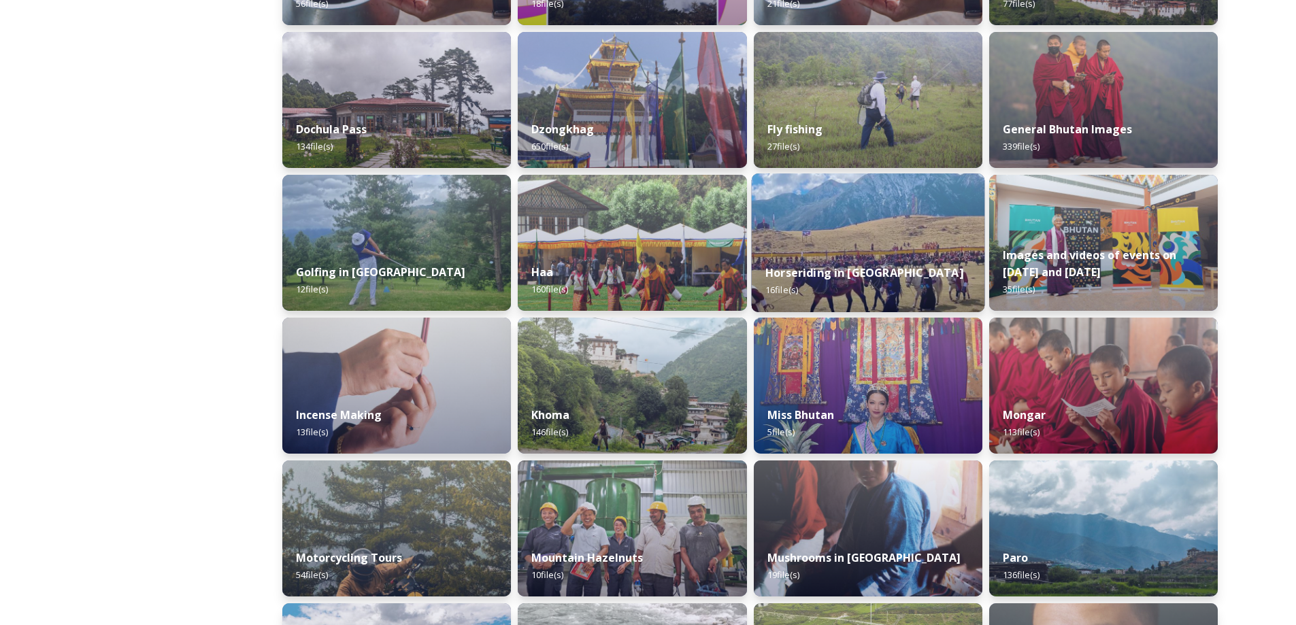
scroll to position [544, 0]
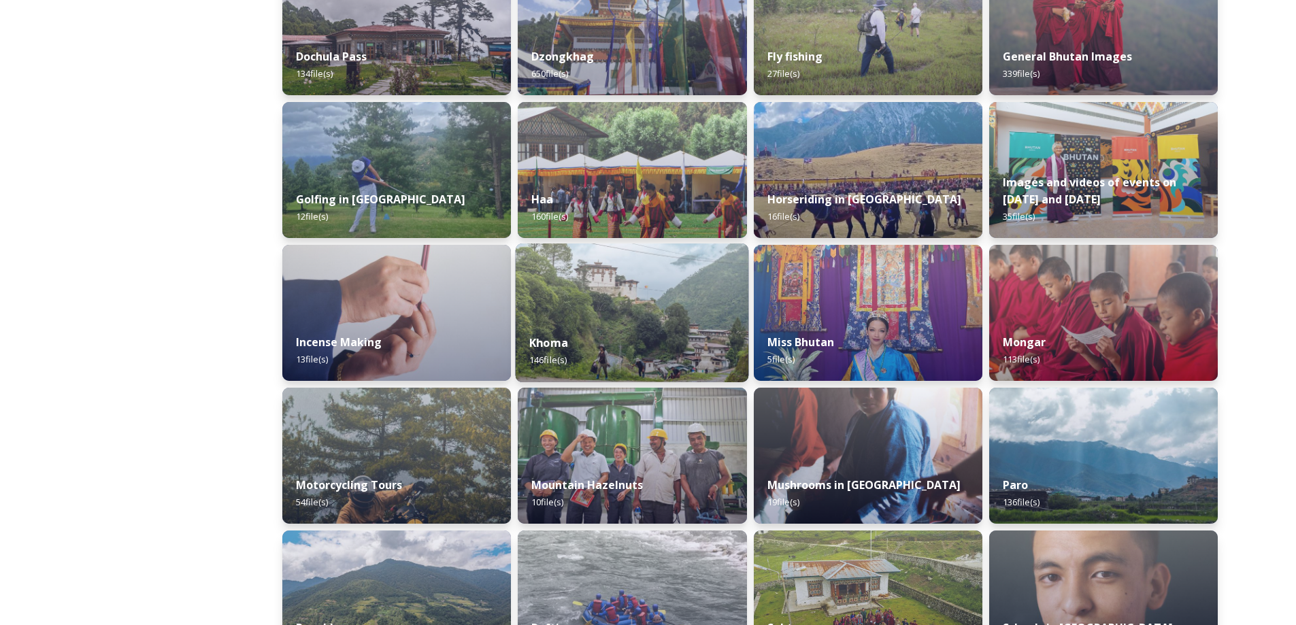
drag, startPoint x: 656, startPoint y: 280, endPoint x: 620, endPoint y: 306, distance: 44.8
click at [620, 306] on img at bounding box center [632, 313] width 233 height 139
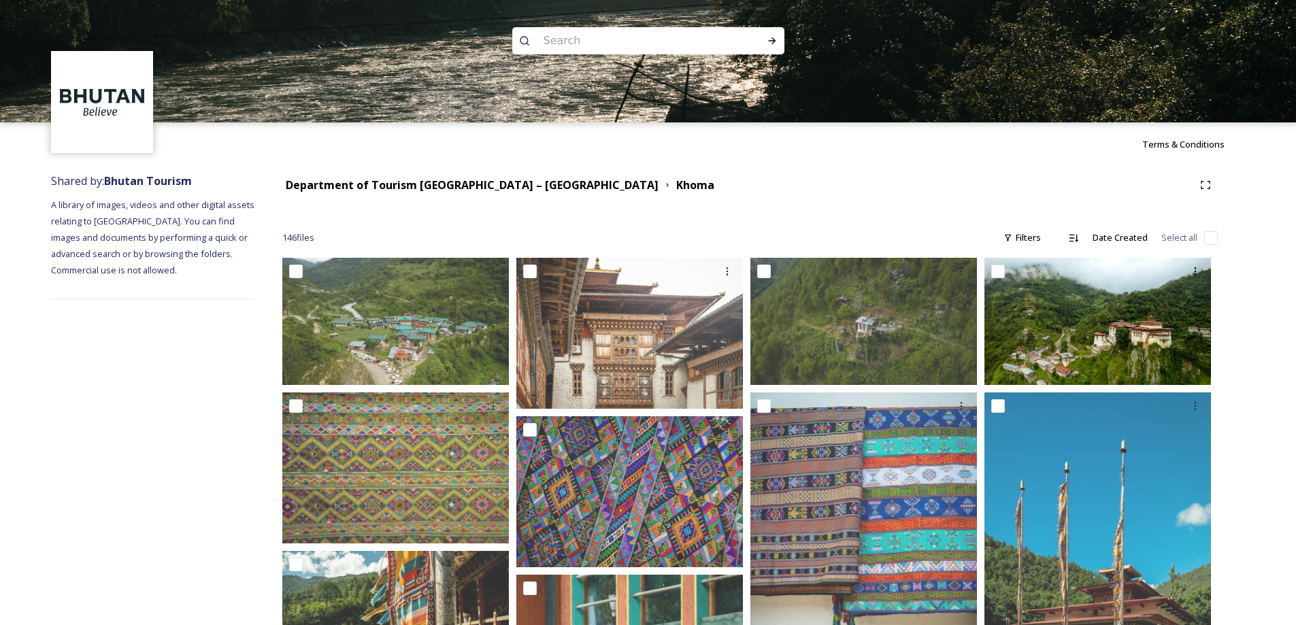
click at [1144, 342] on img at bounding box center [1098, 321] width 227 height 127
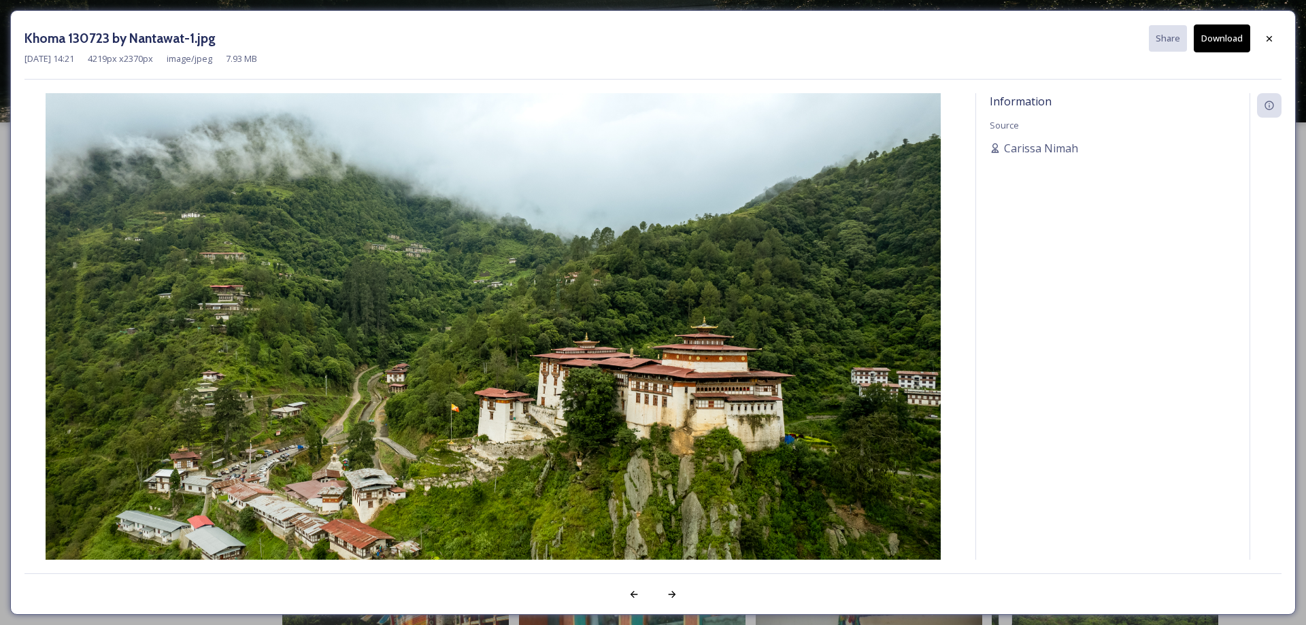
drag, startPoint x: 1272, startPoint y: 37, endPoint x: 1257, endPoint y: 56, distance: 23.3
click at [1272, 37] on icon at bounding box center [1269, 38] width 11 height 11
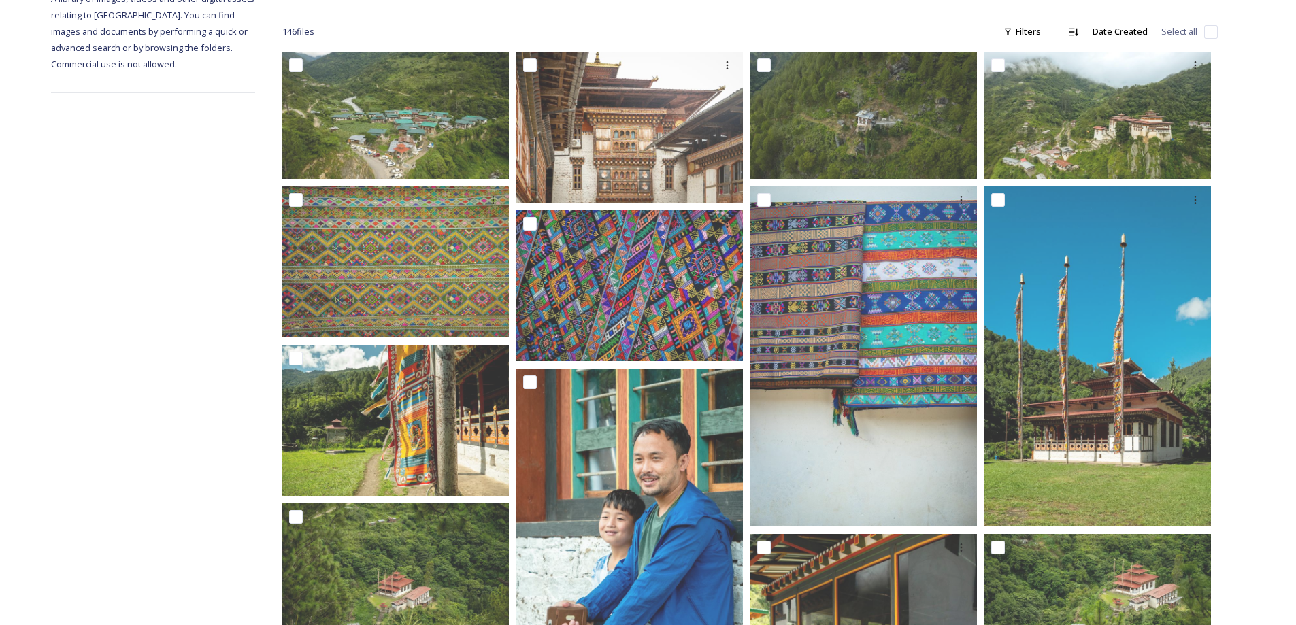
scroll to position [68, 0]
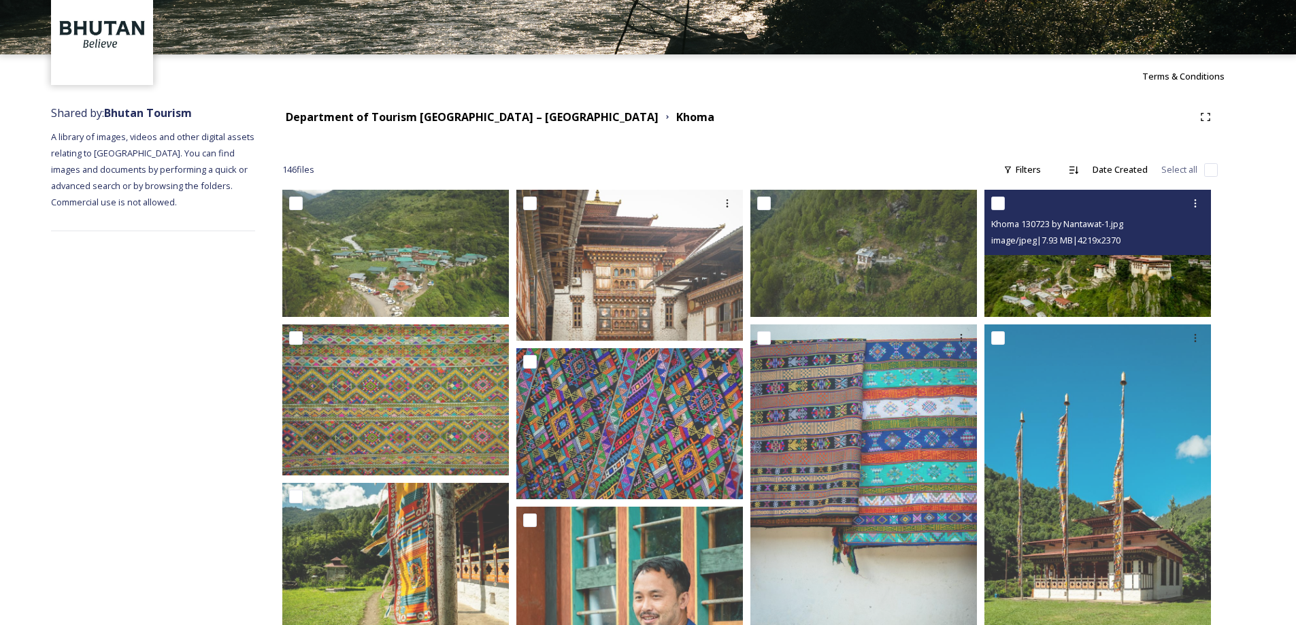
click at [1129, 252] on div "Khoma 130723 by Nantawat-1.jpg image/jpeg | 7.93 MB | 4219 x 2370" at bounding box center [1098, 222] width 227 height 65
click at [1112, 283] on img at bounding box center [1098, 253] width 227 height 127
click at [1077, 289] on img at bounding box center [1098, 253] width 227 height 127
click at [1145, 220] on div "Khoma 130723 by Nantawat-1.jpg" at bounding box center [1099, 224] width 216 height 16
click at [1068, 296] on img at bounding box center [1098, 253] width 227 height 127
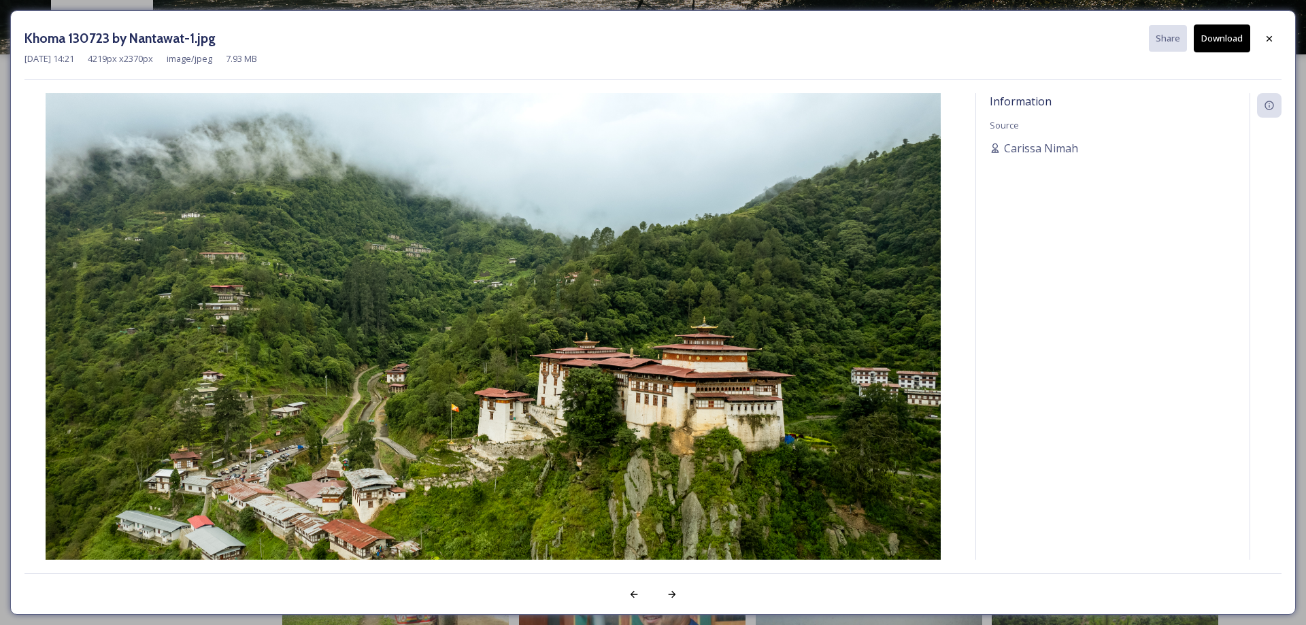
click at [1217, 41] on button "Download" at bounding box center [1222, 38] width 56 height 28
drag, startPoint x: 1086, startPoint y: 369, endPoint x: 1094, endPoint y: 352, distance: 18.9
click at [1086, 369] on div "Information Source [PERSON_NAME]" at bounding box center [1113, 326] width 274 height 467
click at [1265, 33] on icon at bounding box center [1269, 38] width 11 height 11
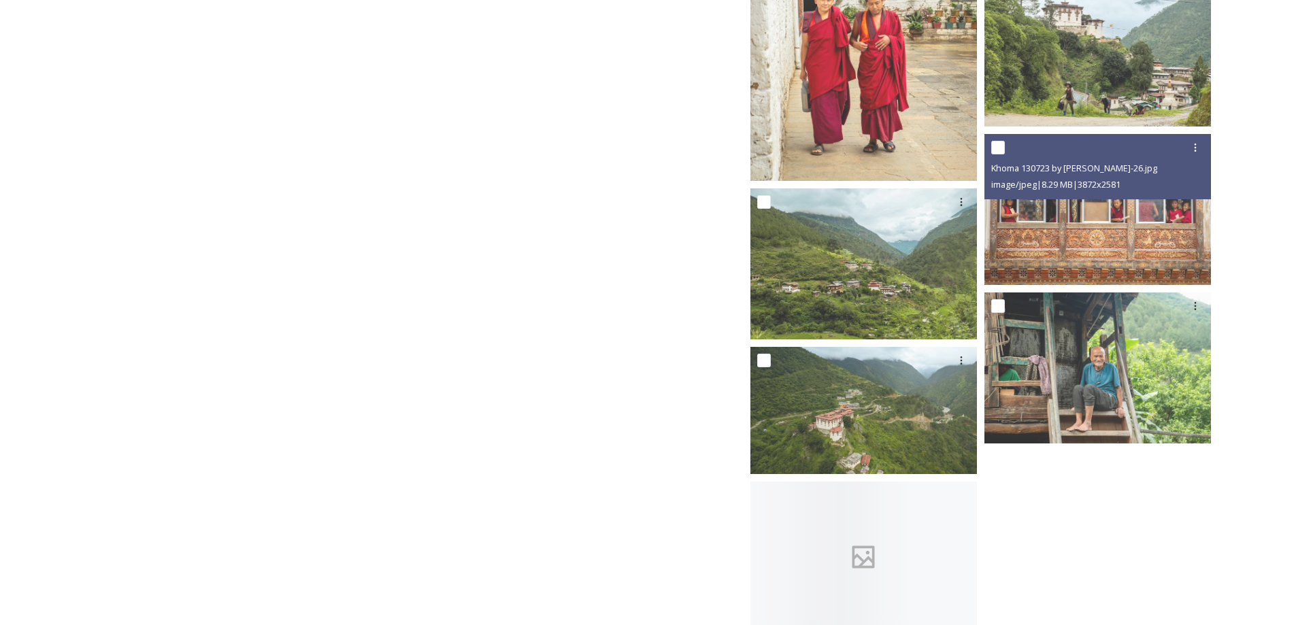
scroll to position [8407, 0]
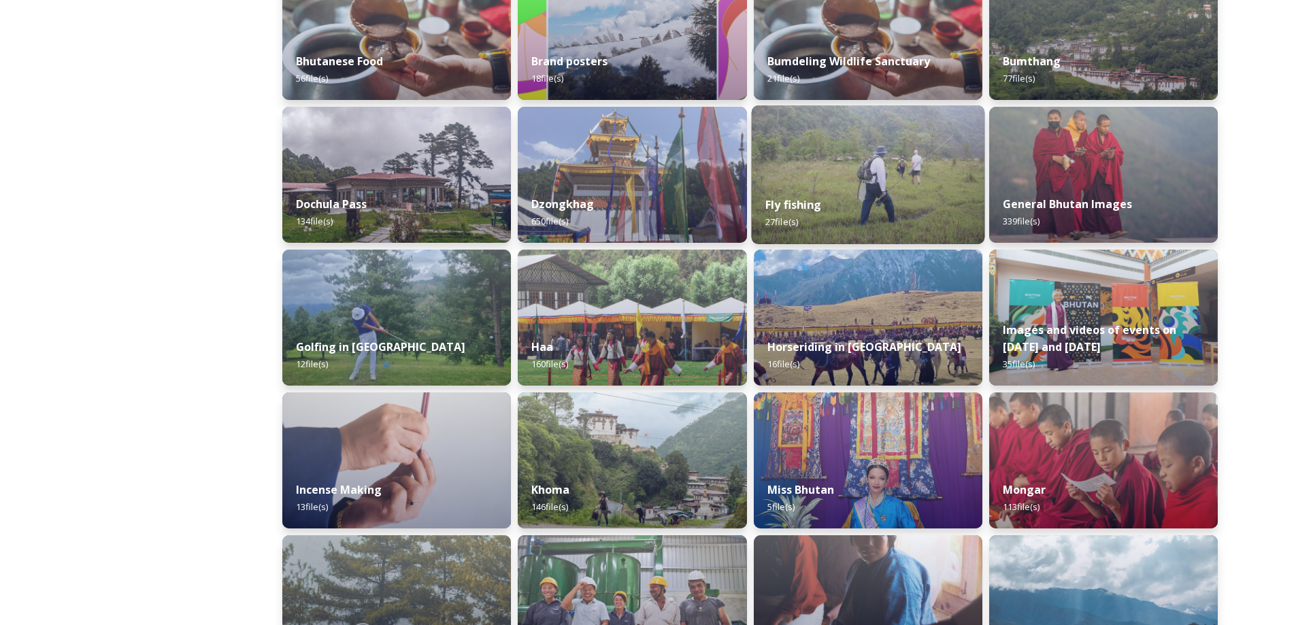
scroll to position [408, 0]
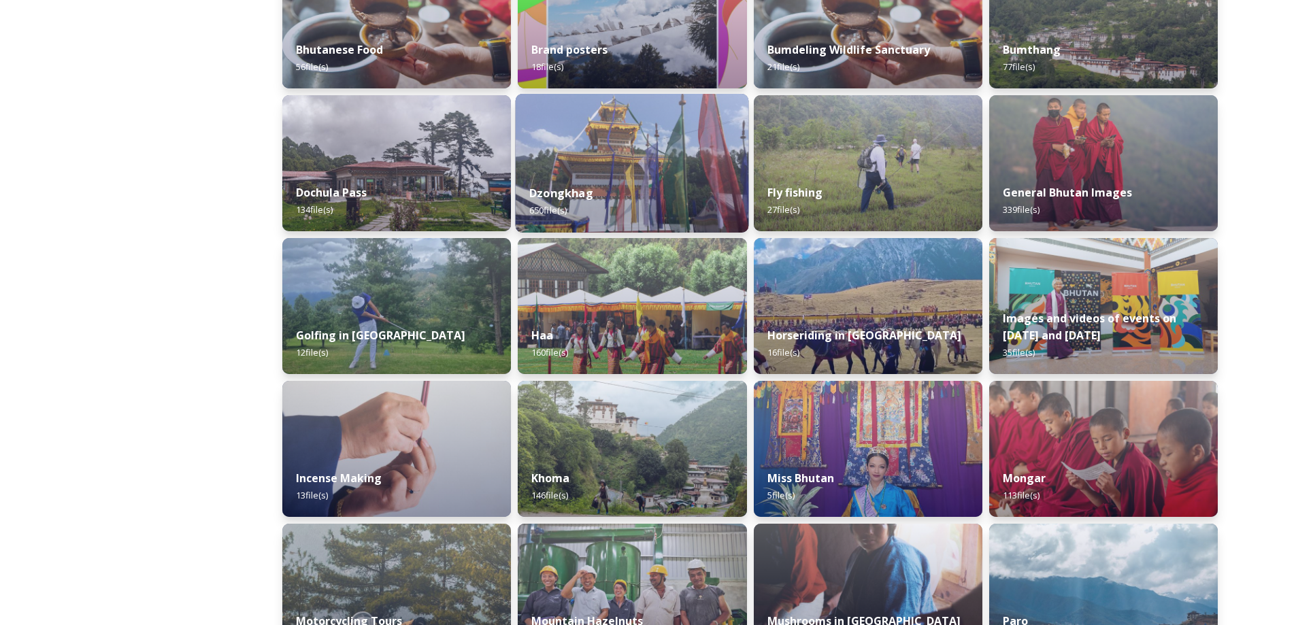
click at [570, 107] on img at bounding box center [632, 163] width 233 height 139
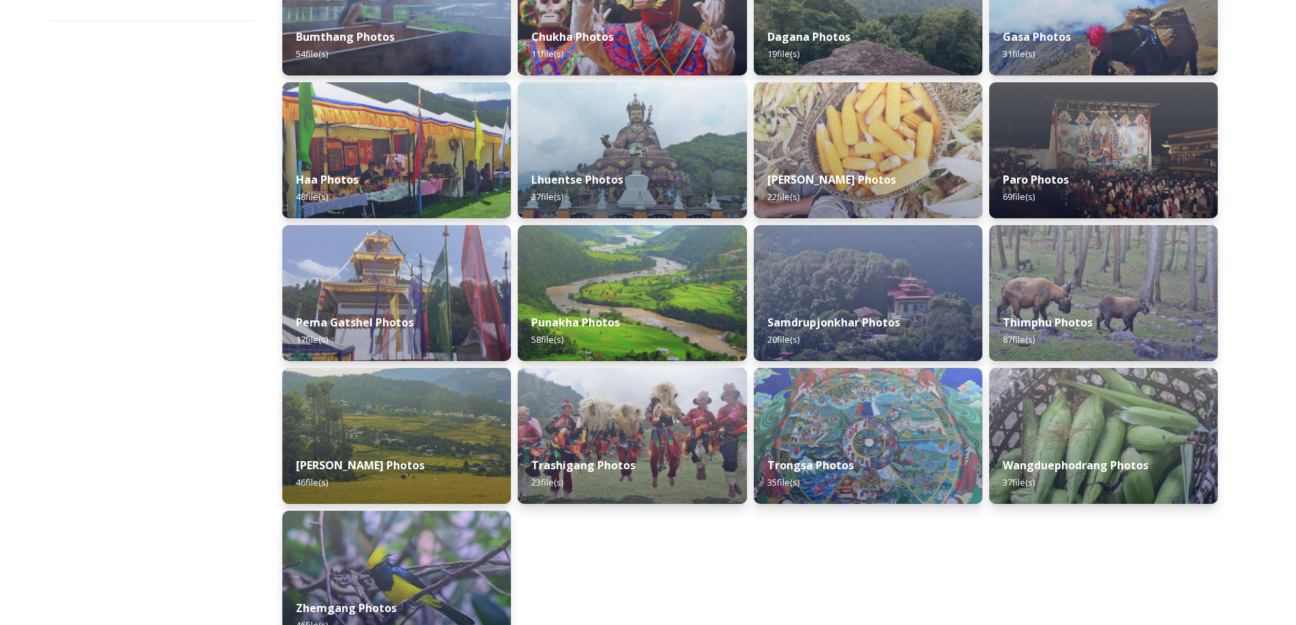
scroll to position [204, 0]
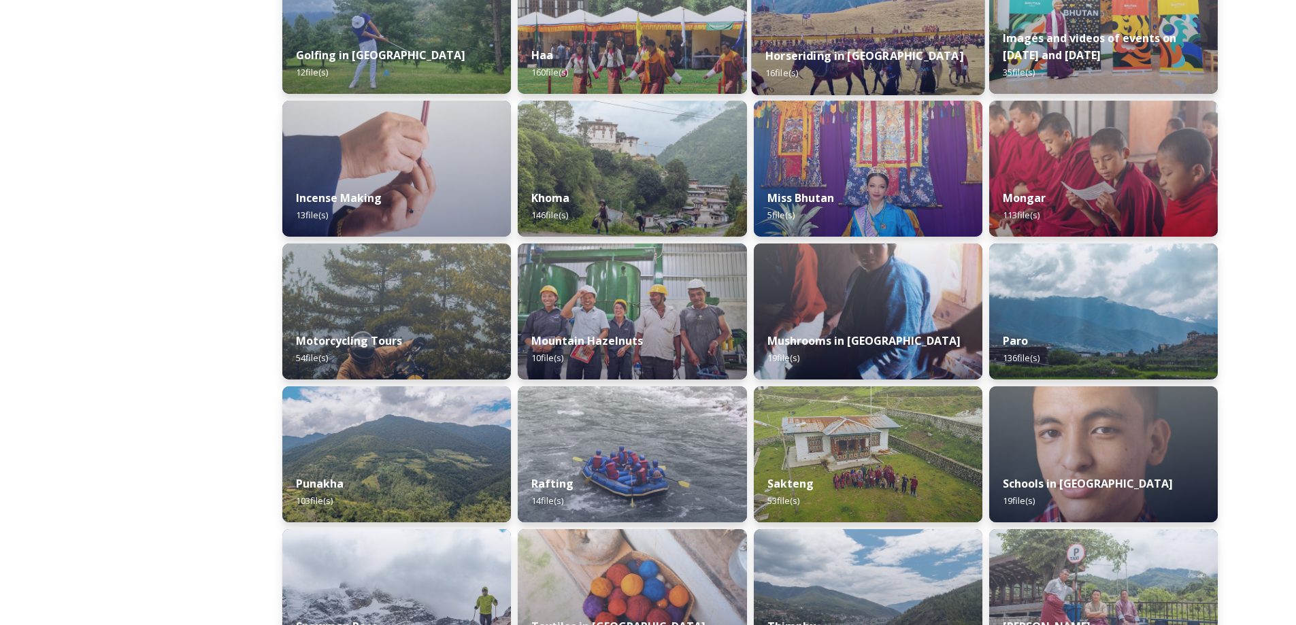
scroll to position [722, 0]
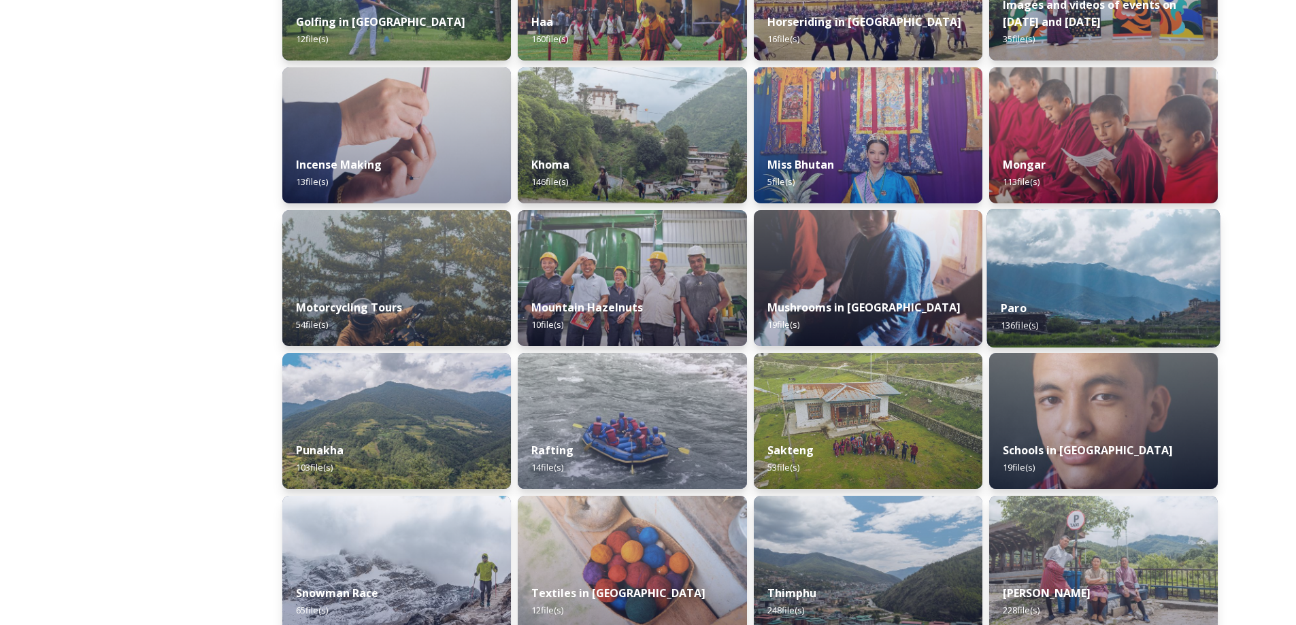
click at [1080, 269] on img at bounding box center [1103, 278] width 233 height 139
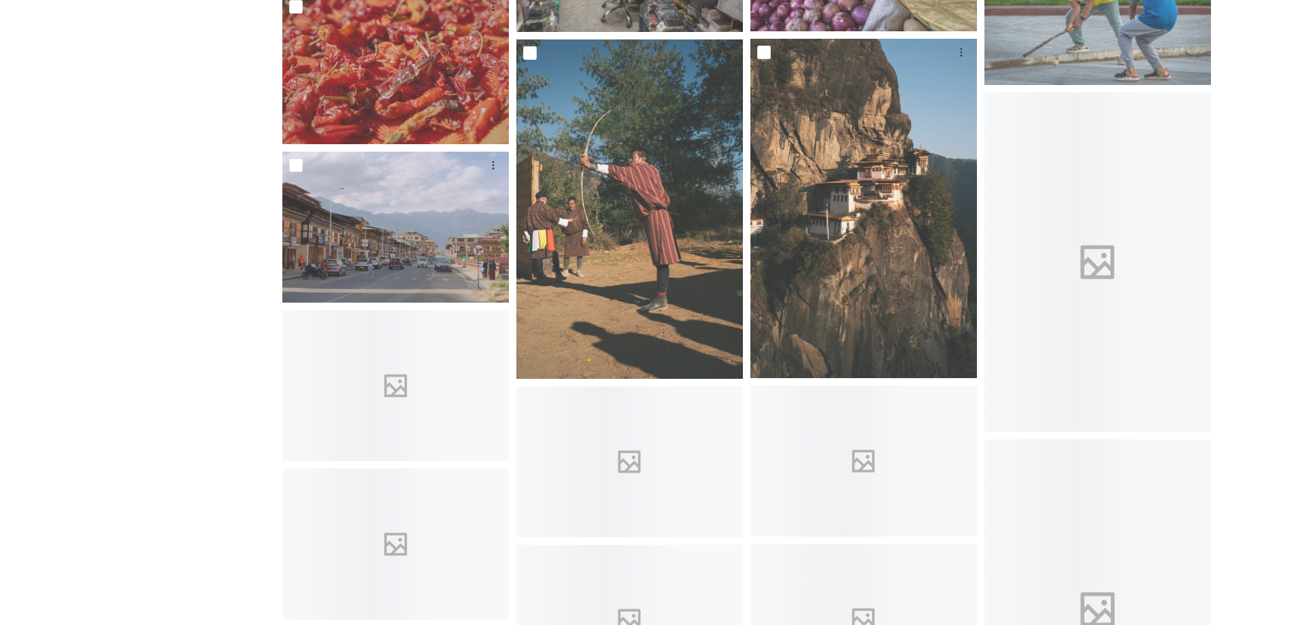
scroll to position [4423, 0]
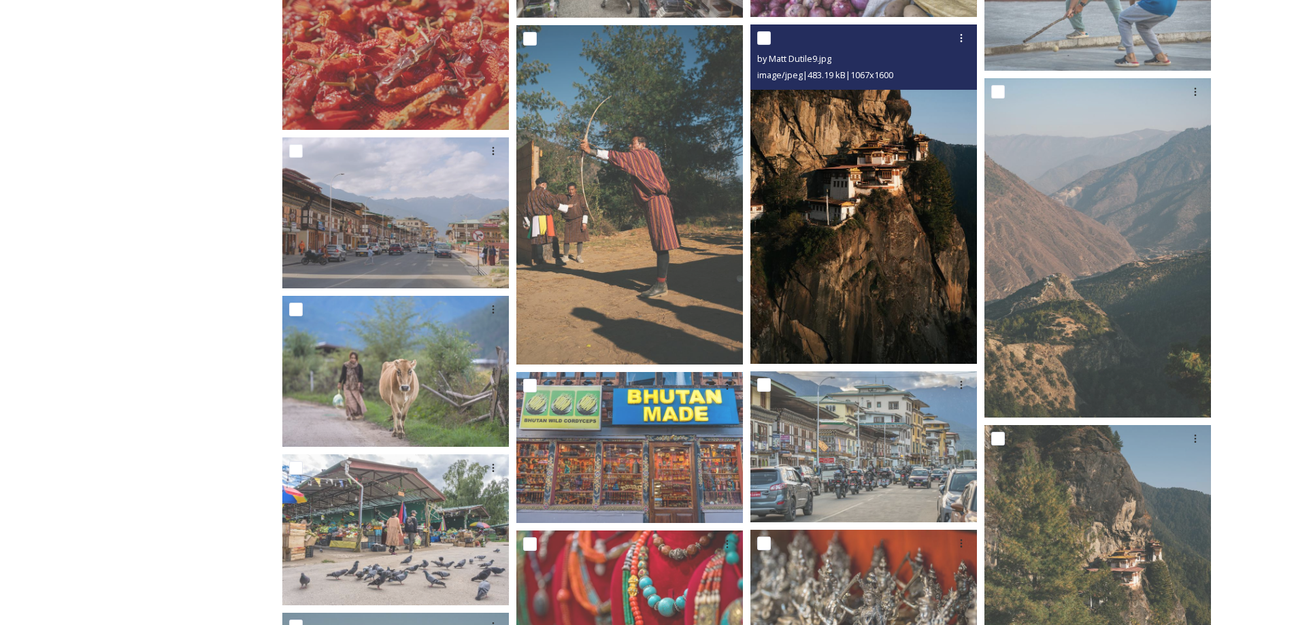
click at [910, 332] on img at bounding box center [864, 194] width 227 height 340
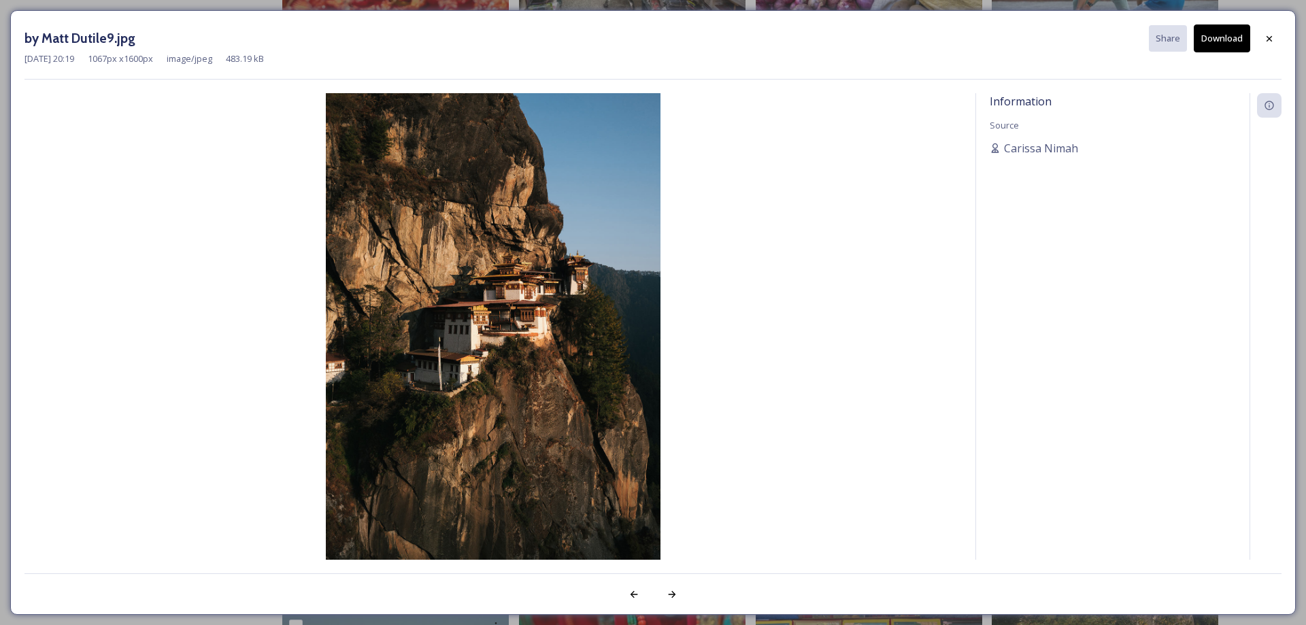
click at [1234, 33] on button "Download" at bounding box center [1222, 38] width 56 height 28
click at [878, 44] on div "by Matt Dutile9.jpg Share Download" at bounding box center [652, 38] width 1257 height 28
click at [1276, 46] on div at bounding box center [1269, 39] width 24 height 24
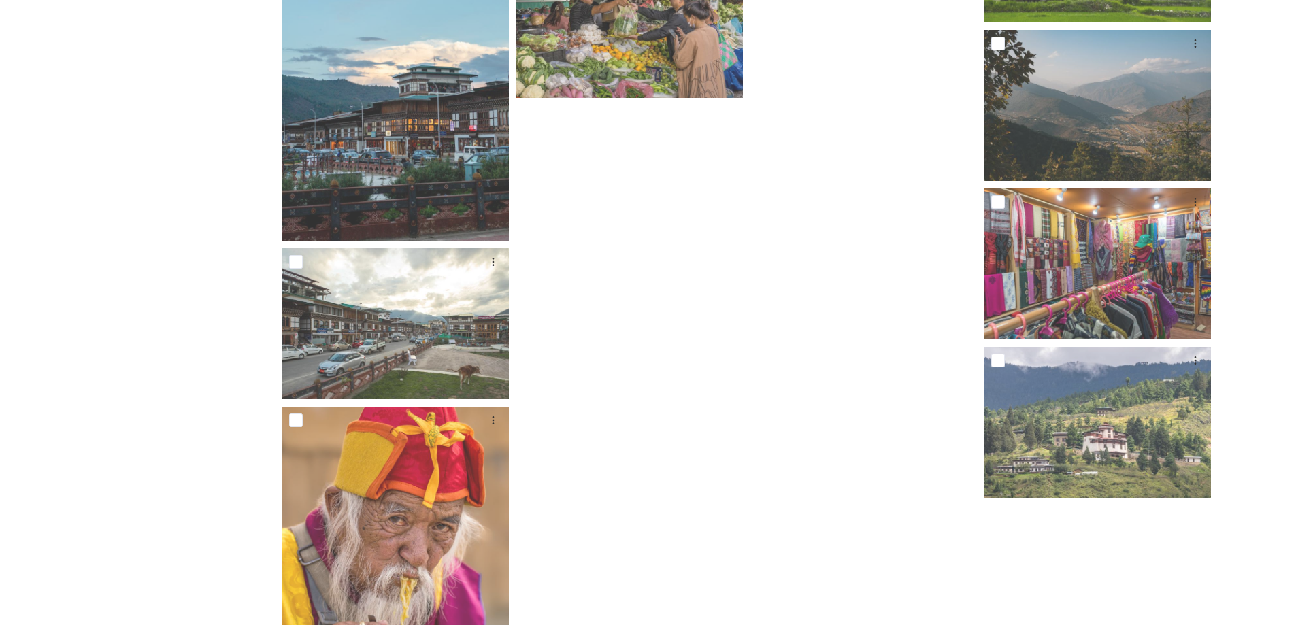
scroll to position [6932, 0]
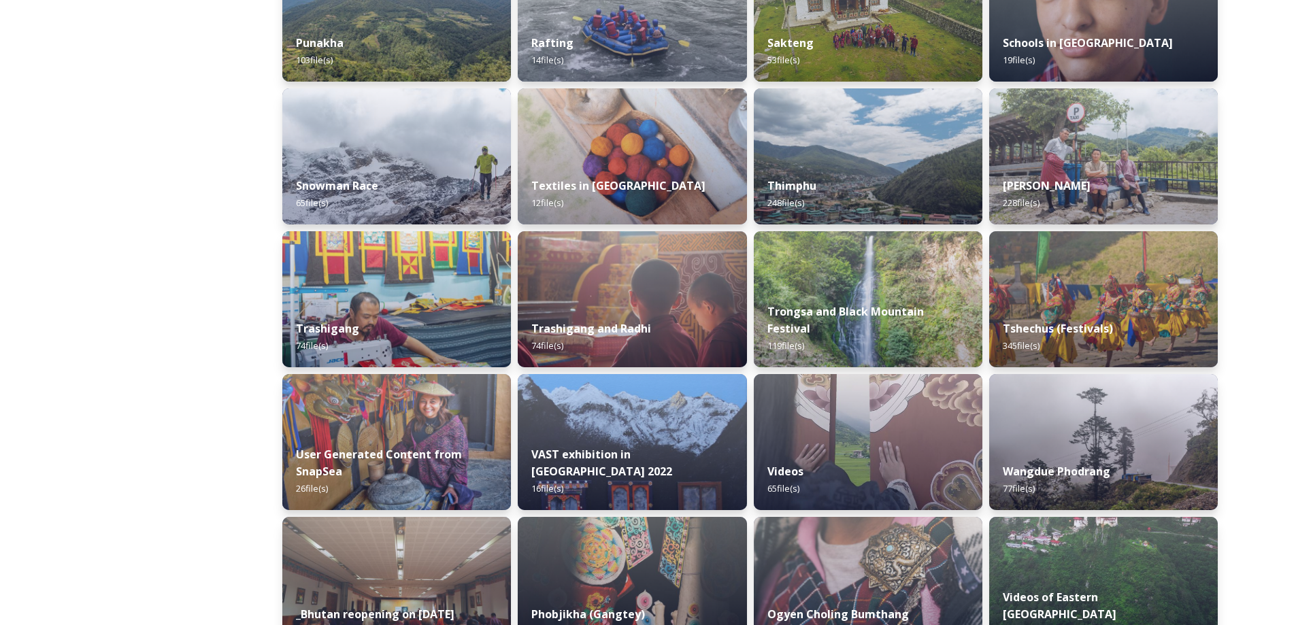
scroll to position [1055, 0]
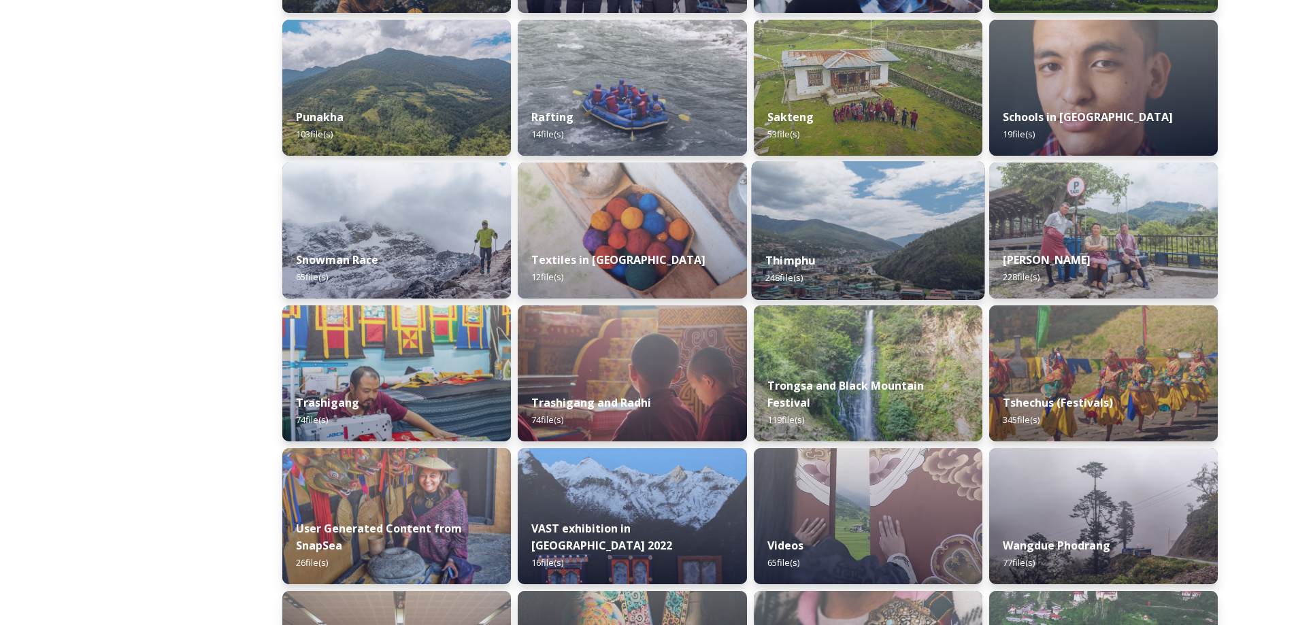
click at [780, 209] on img at bounding box center [867, 230] width 233 height 139
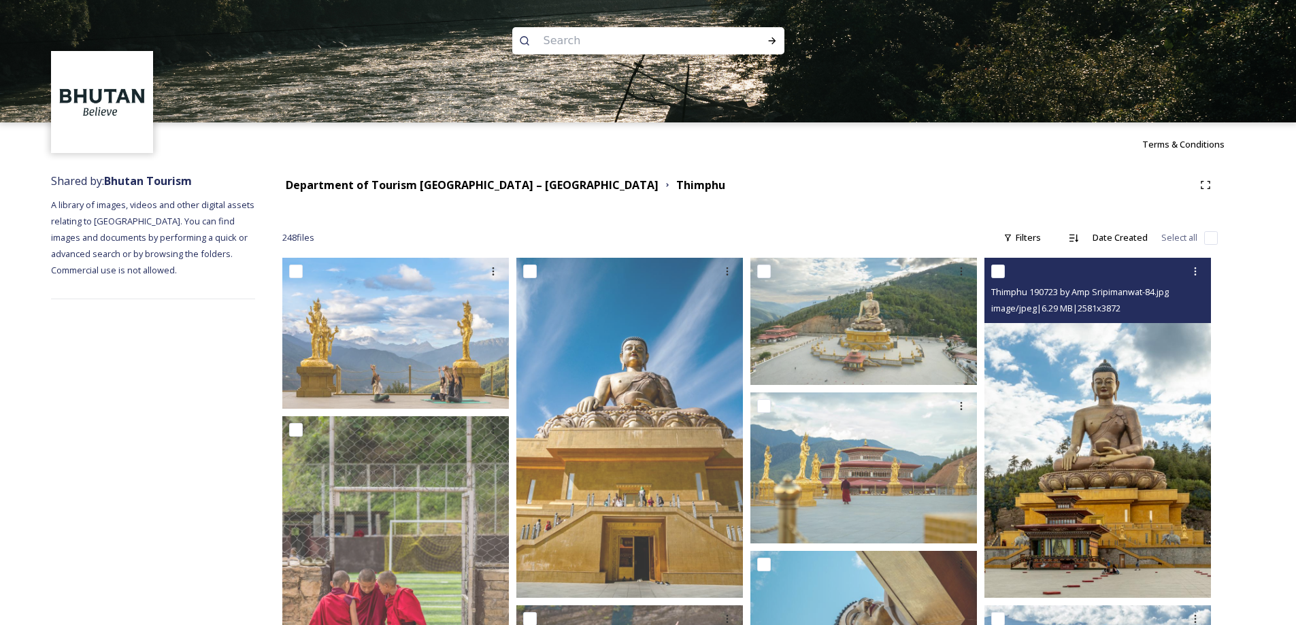
click at [1094, 441] on img at bounding box center [1098, 428] width 227 height 340
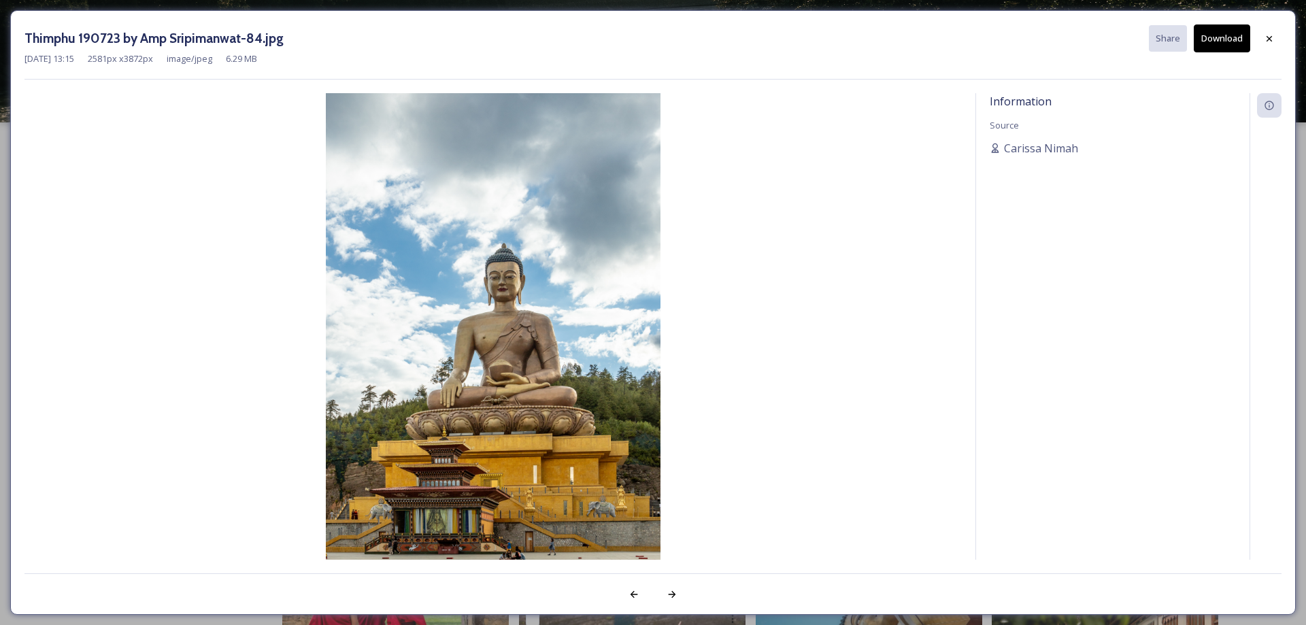
click at [1212, 37] on button "Download" at bounding box center [1222, 38] width 56 height 28
click at [1275, 36] on div at bounding box center [1269, 39] width 24 height 24
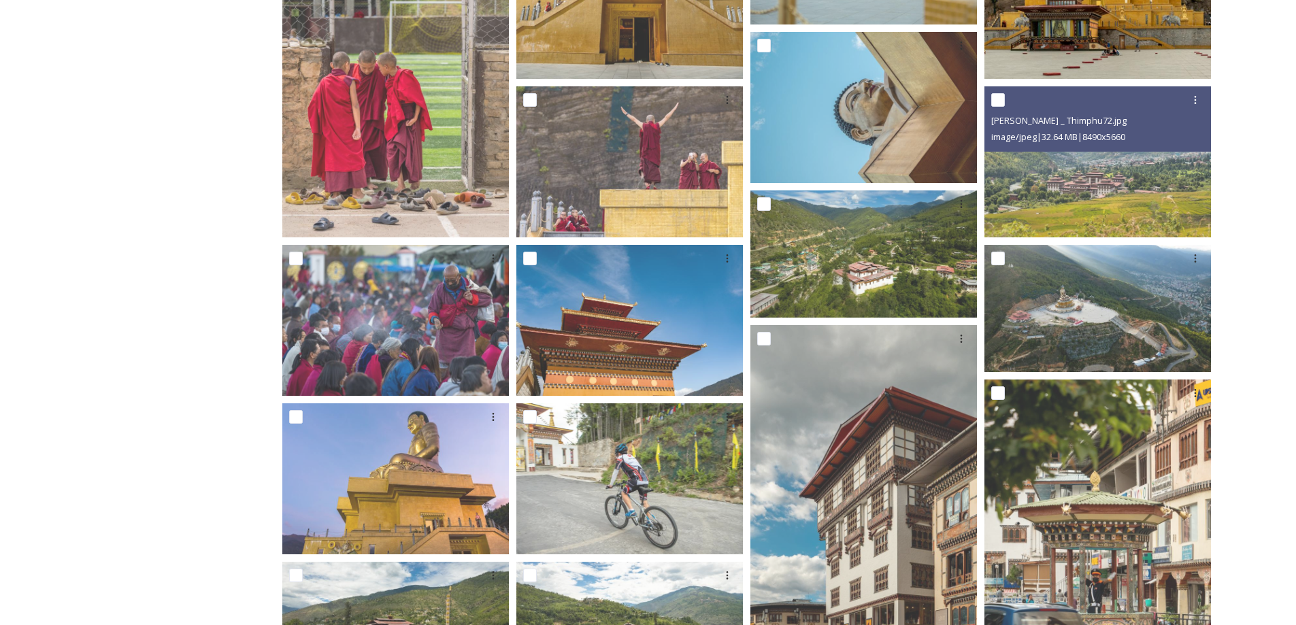
scroll to position [680, 0]
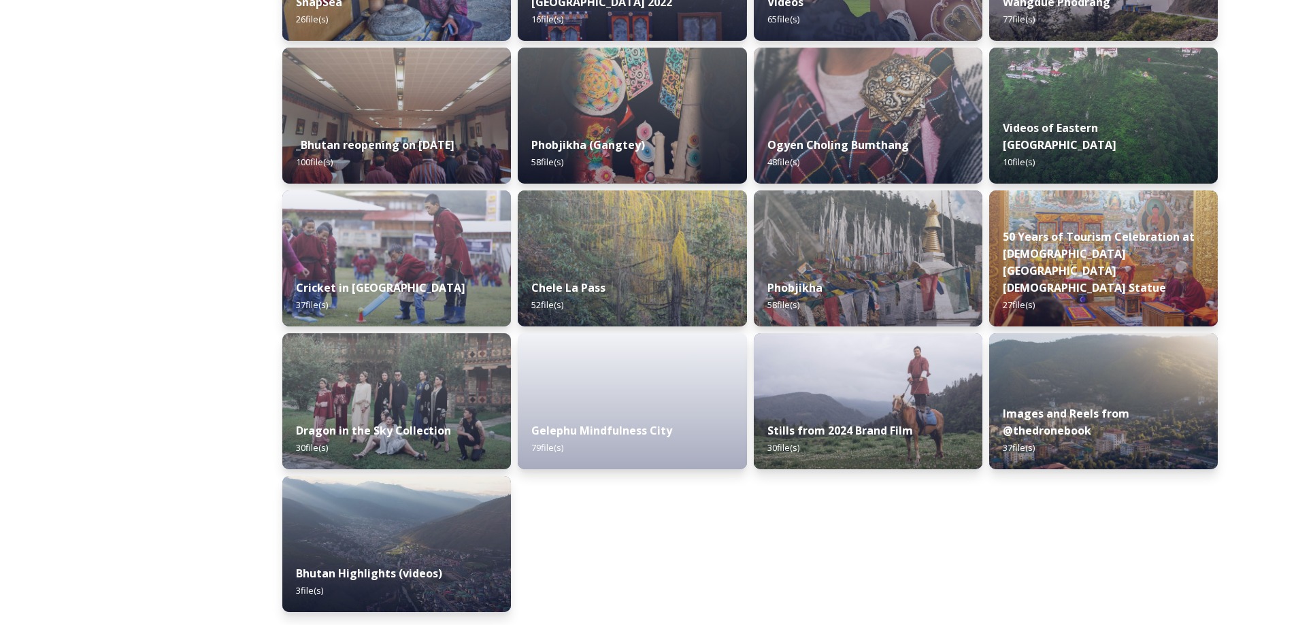
scroll to position [1600, 0]
click at [874, 286] on div "Phobjikha 58 file(s)" at bounding box center [867, 296] width 233 height 62
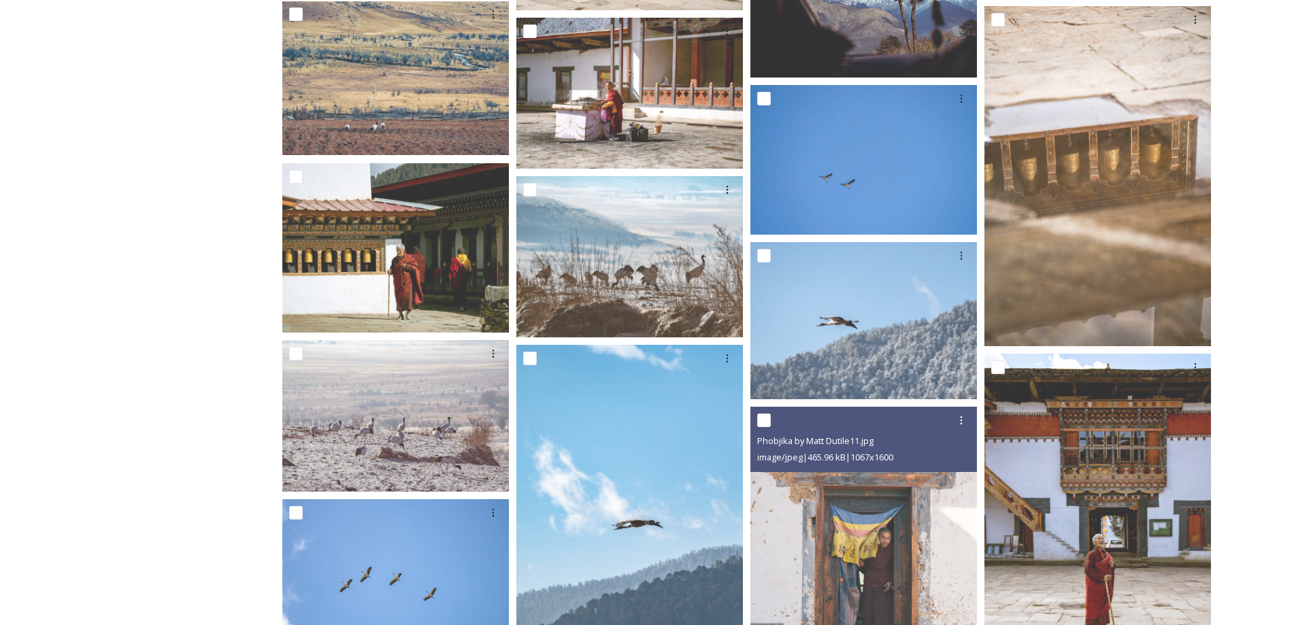
scroll to position [2041, 0]
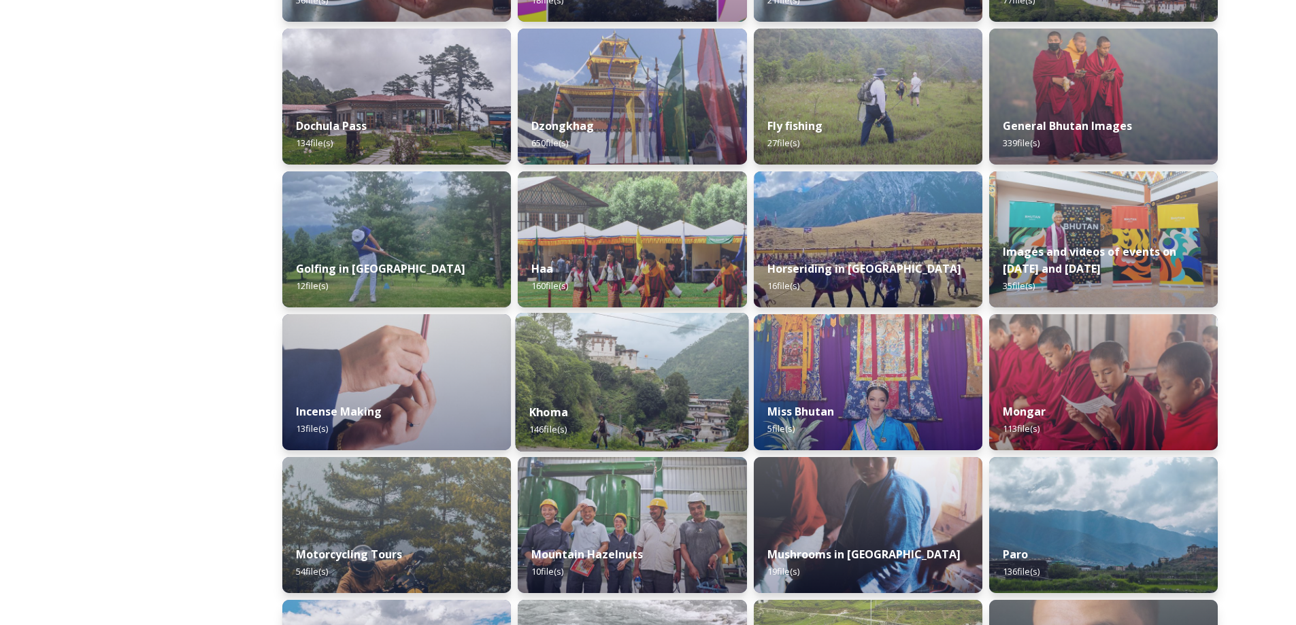
scroll to position [408, 0]
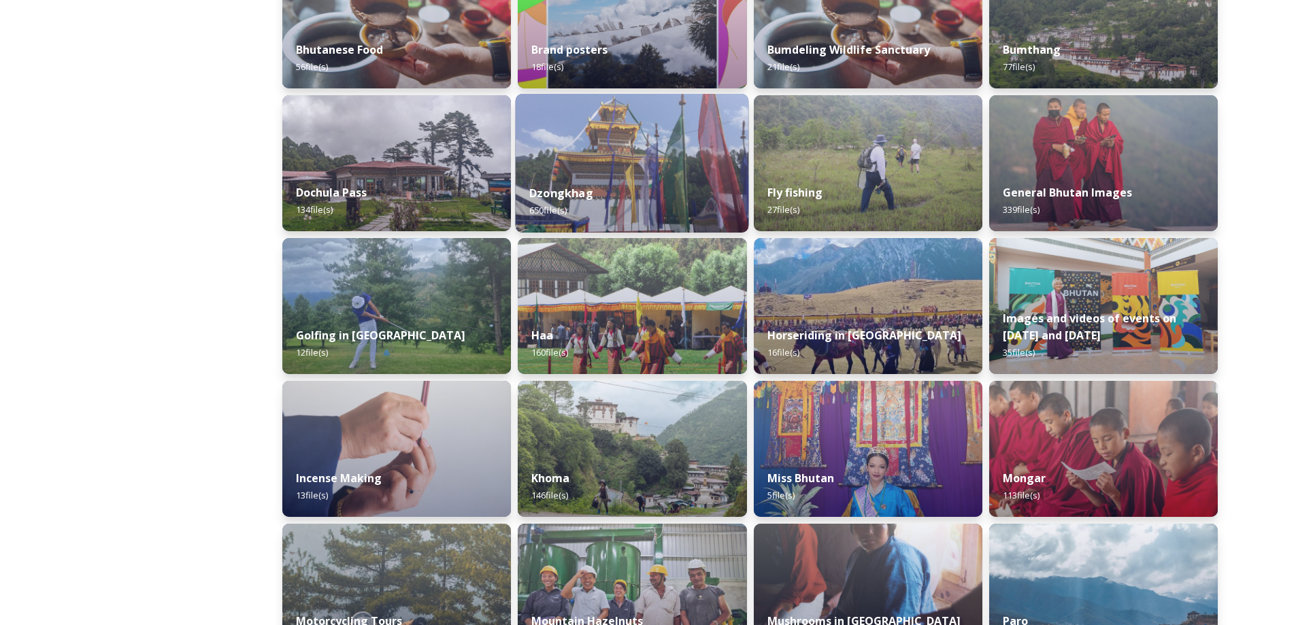
click at [675, 185] on div "Dzongkhag 650 file(s)" at bounding box center [632, 202] width 233 height 62
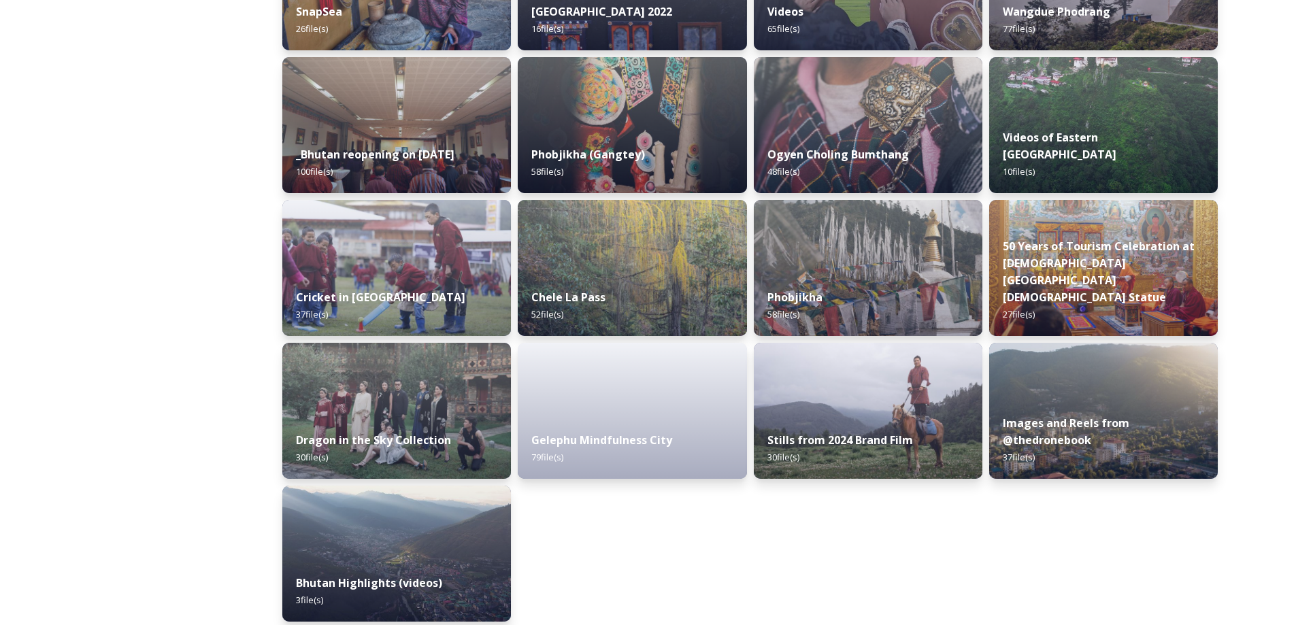
scroll to position [1600, 0]
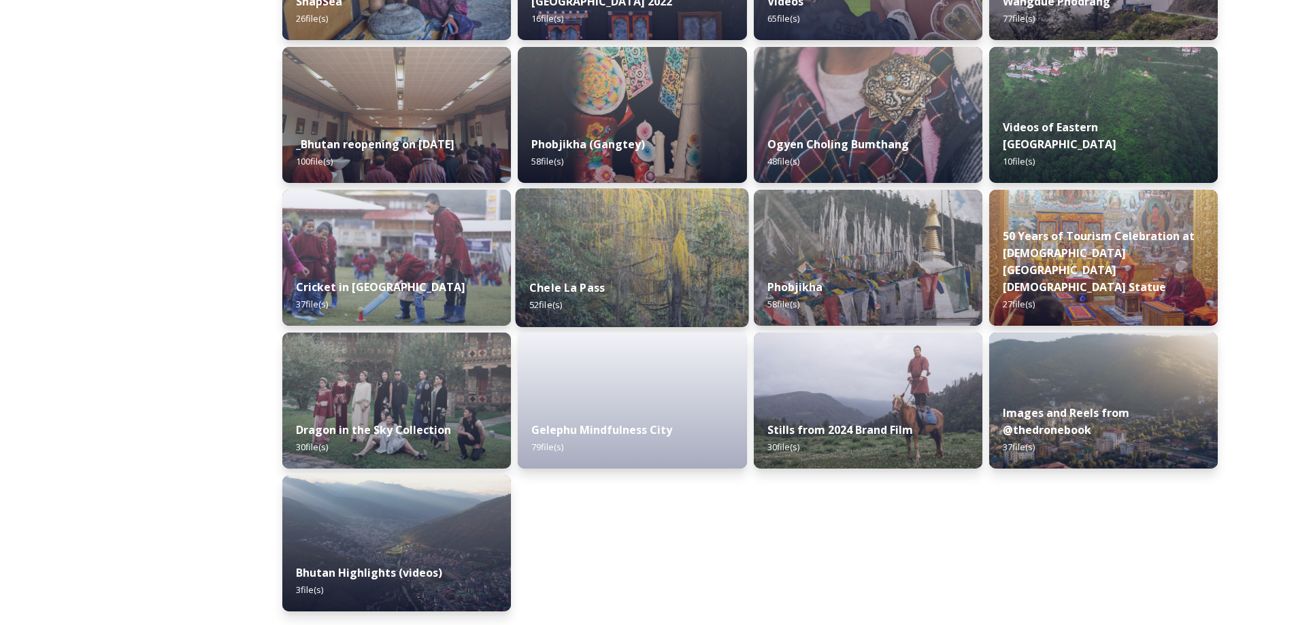
click at [686, 233] on img at bounding box center [632, 257] width 233 height 139
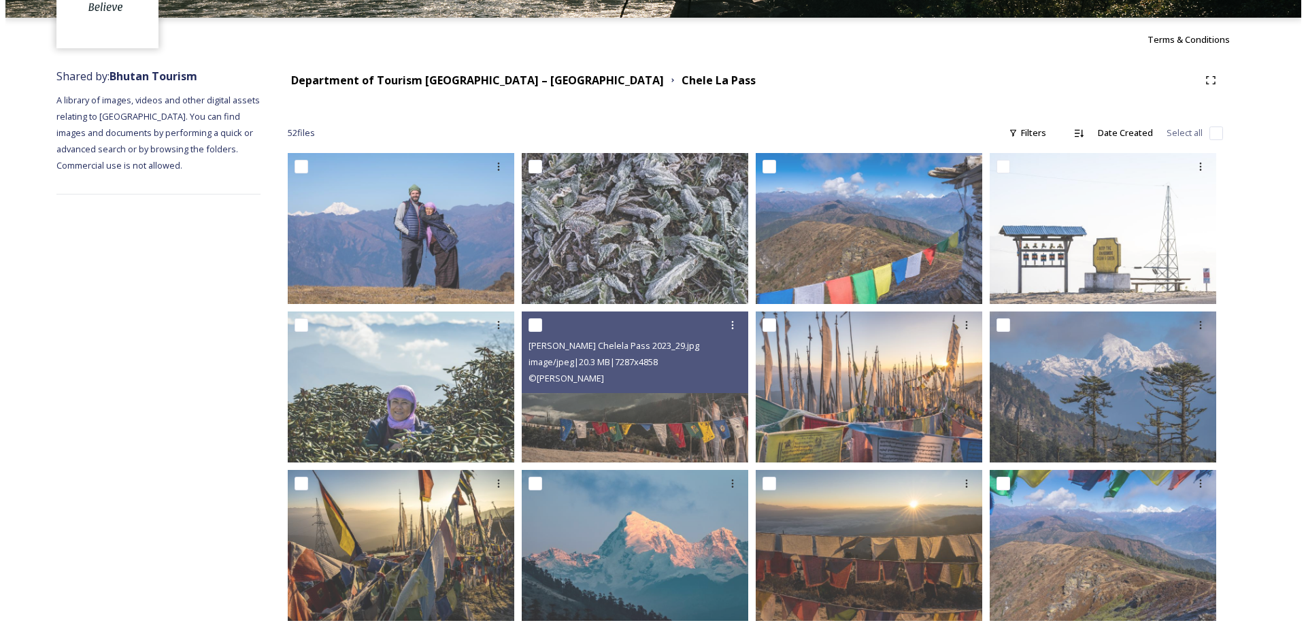
scroll to position [340, 0]
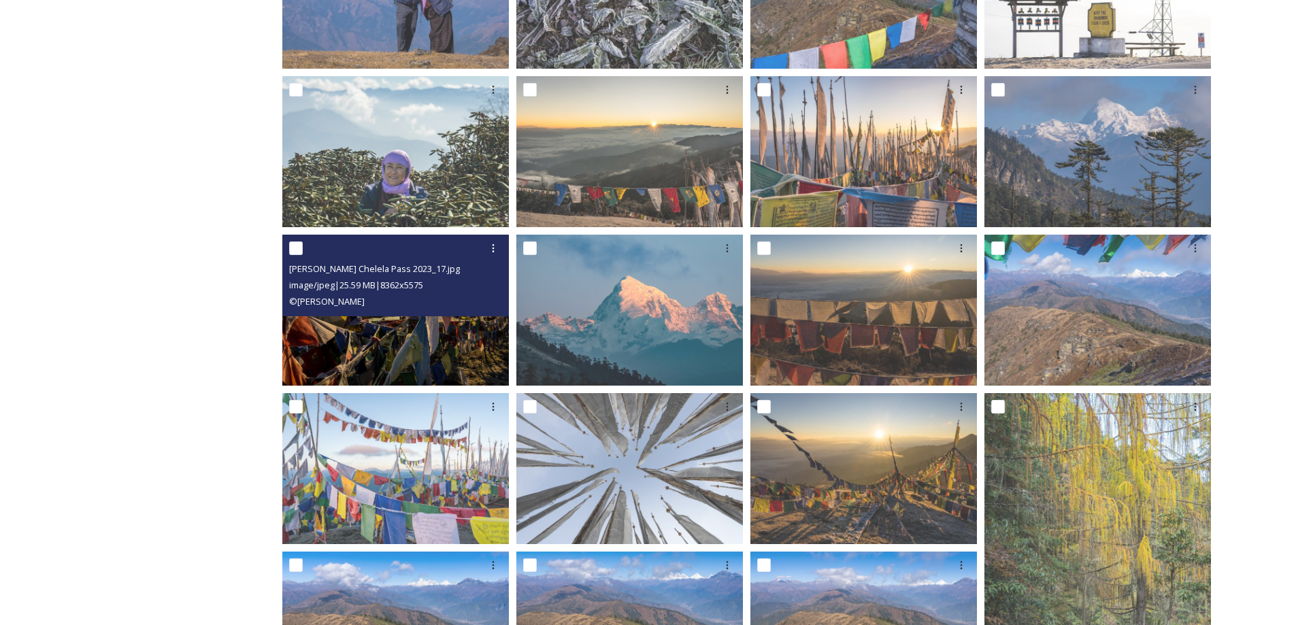
click at [467, 301] on div "© [PERSON_NAME]" at bounding box center [397, 301] width 216 height 16
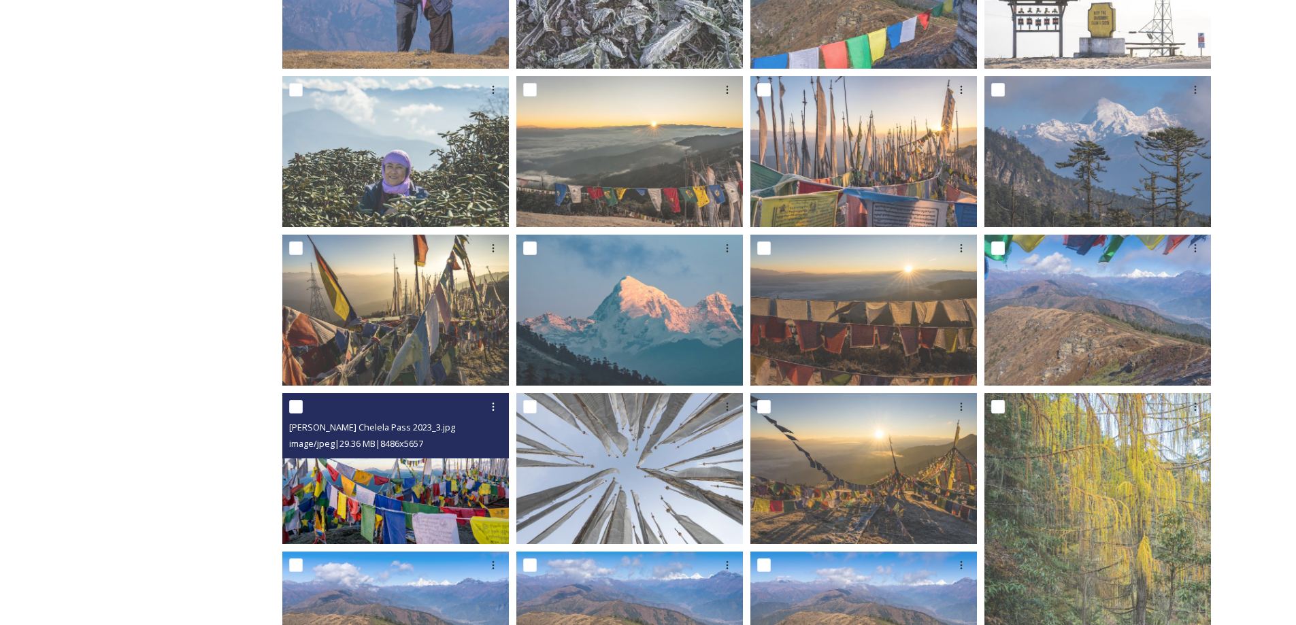
click at [446, 474] on img at bounding box center [395, 468] width 227 height 151
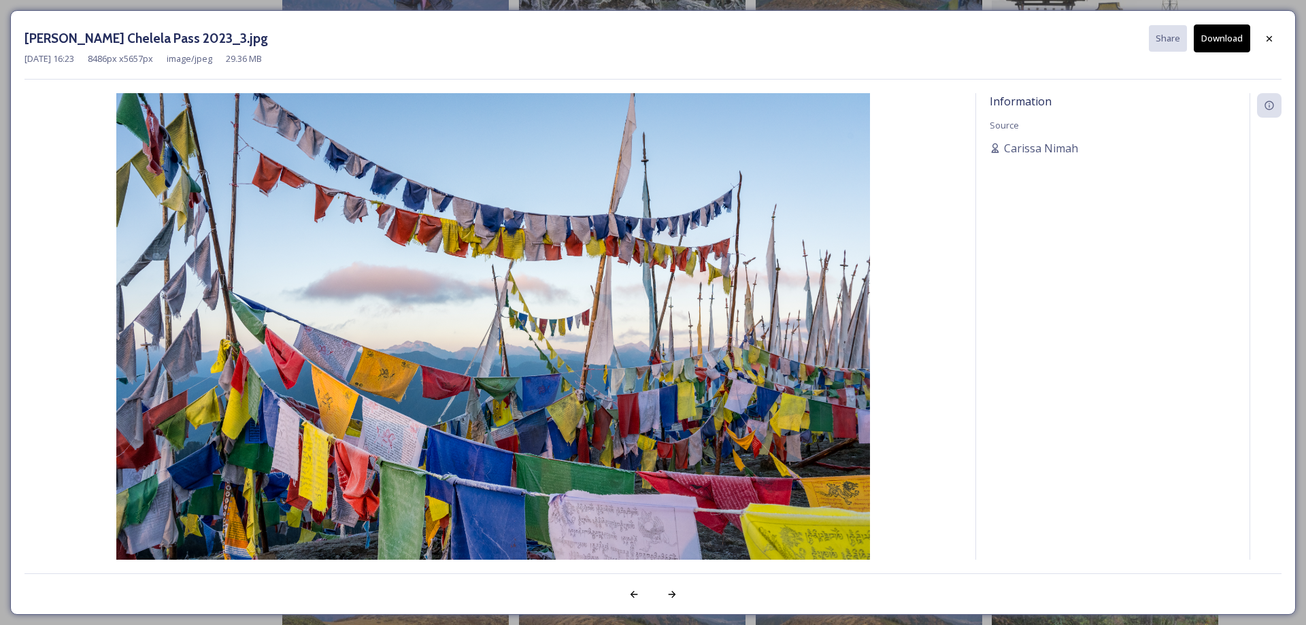
click at [1204, 44] on button "Download" at bounding box center [1222, 38] width 56 height 28
